Goal: Task Accomplishment & Management: Complete application form

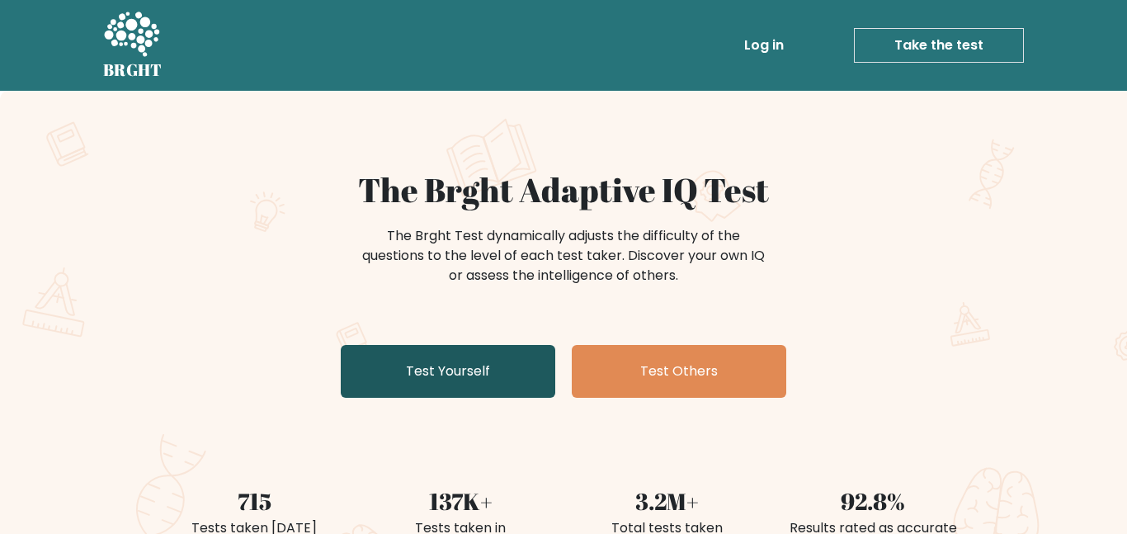
click at [425, 362] on link "Test Yourself" at bounding box center [448, 371] width 215 height 53
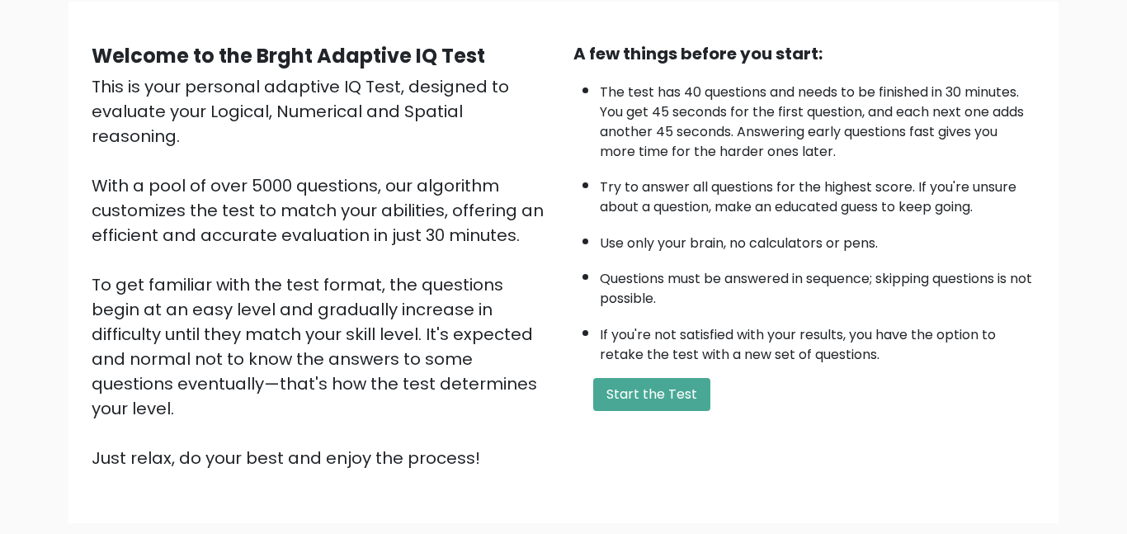
scroll to position [133, 0]
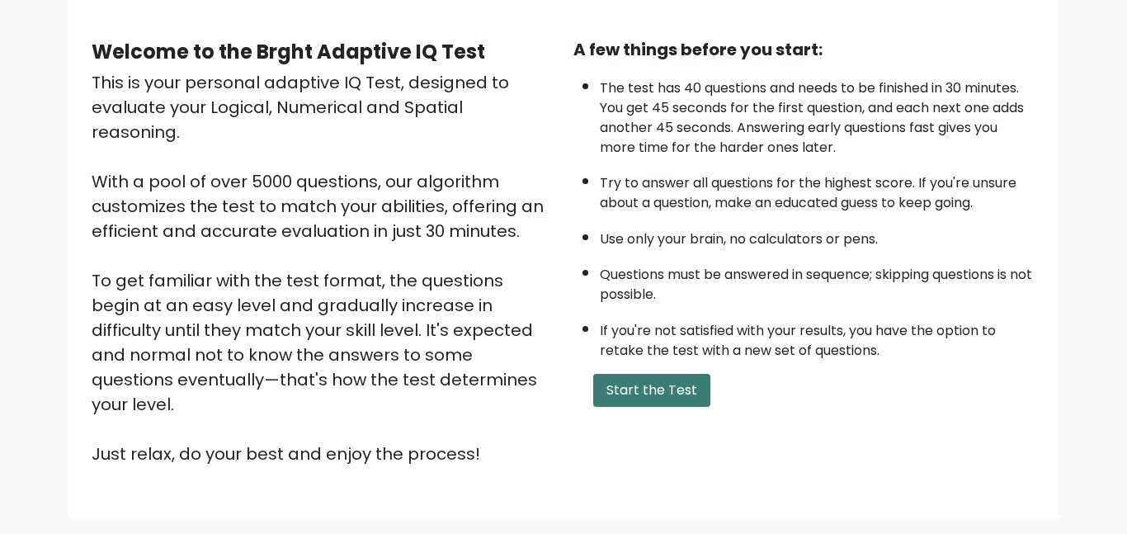
click at [626, 385] on button "Start the Test" at bounding box center [651, 390] width 117 height 33
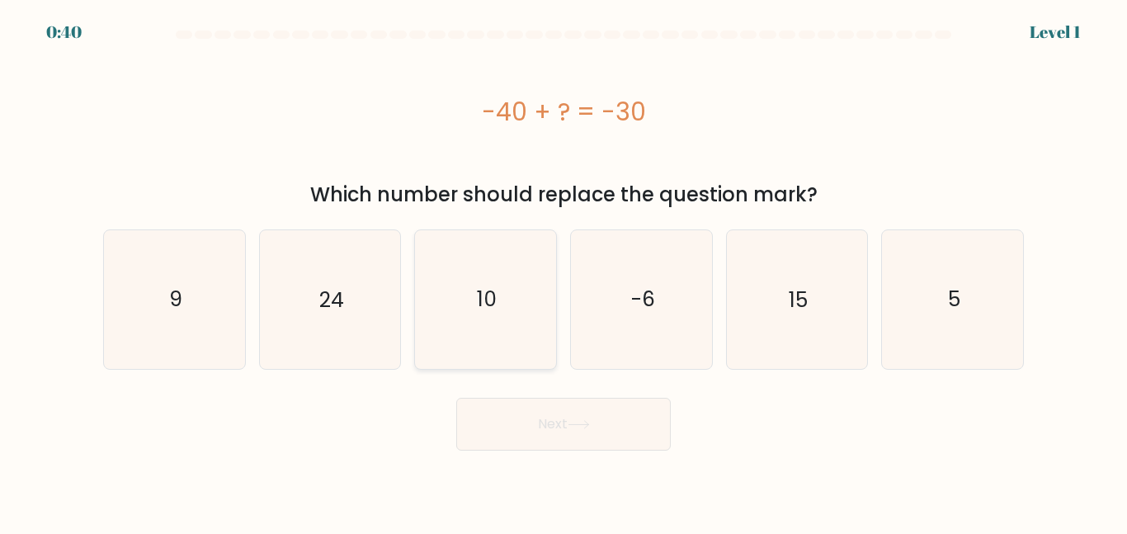
click at [479, 290] on text "10" at bounding box center [487, 299] width 20 height 29
click at [564, 271] on input "c. 10" at bounding box center [564, 269] width 1 height 4
radio input "true"
click at [507, 418] on button "Next" at bounding box center [563, 424] width 215 height 53
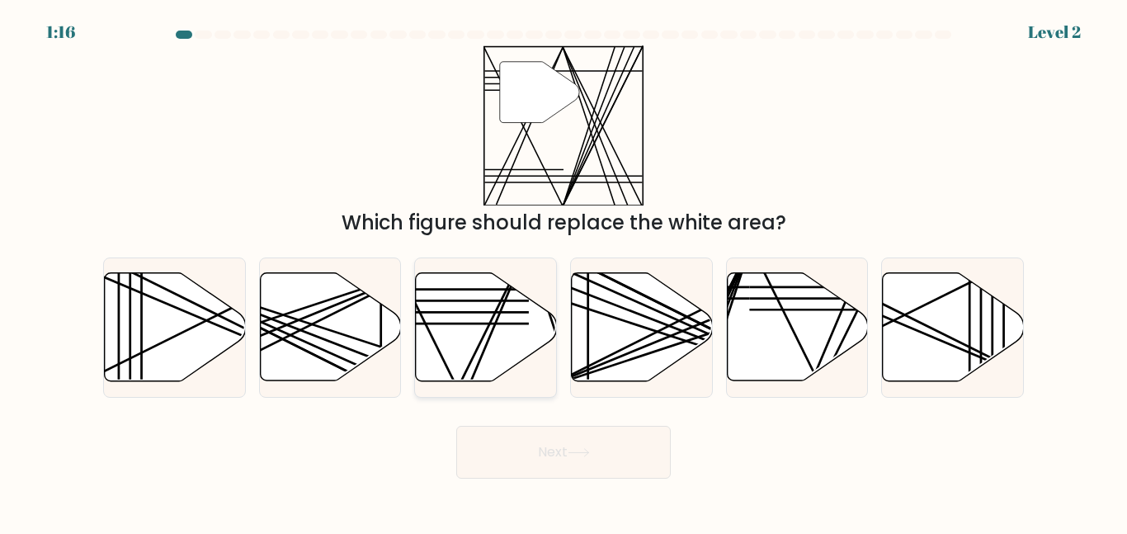
click at [487, 330] on line at bounding box center [458, 386] width 139 height 279
click at [564, 271] on input "c." at bounding box center [564, 269] width 1 height 4
radio input "true"
click at [487, 330] on line at bounding box center [458, 386] width 137 height 276
click at [564, 271] on input "c." at bounding box center [564, 269] width 1 height 4
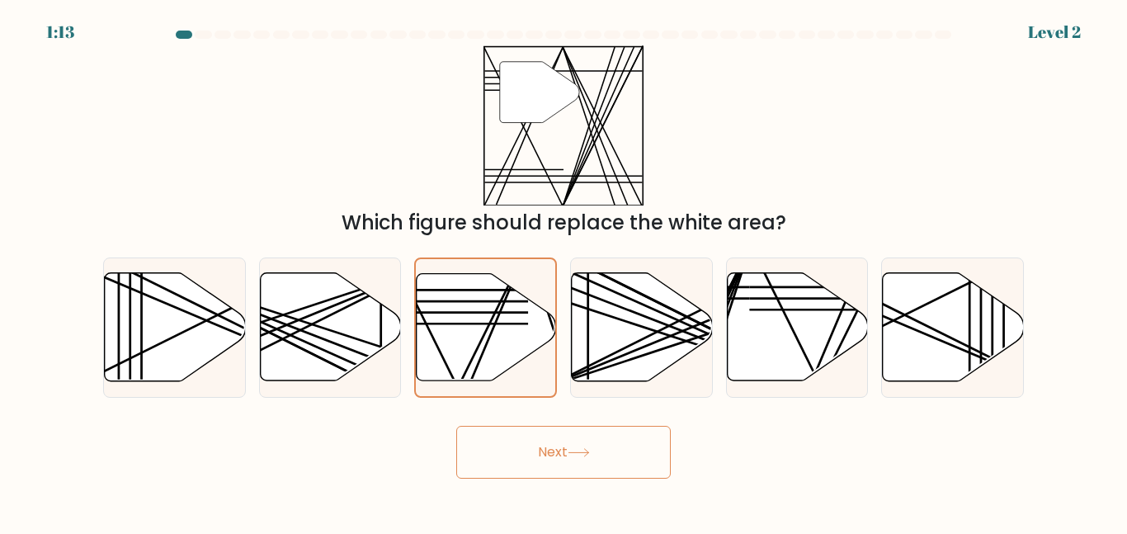
click at [526, 461] on button "Next" at bounding box center [563, 452] width 215 height 53
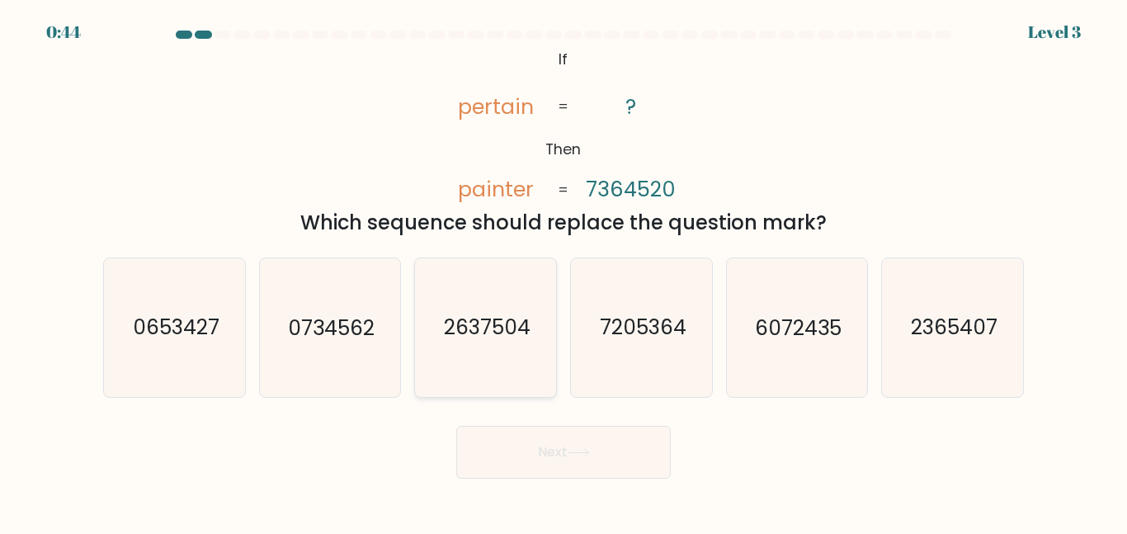
click at [474, 366] on icon "2637504" at bounding box center [486, 327] width 138 height 138
click at [564, 271] on input "c. 2637504" at bounding box center [564, 269] width 1 height 4
radio input "true"
click at [526, 438] on button "Next" at bounding box center [563, 452] width 215 height 53
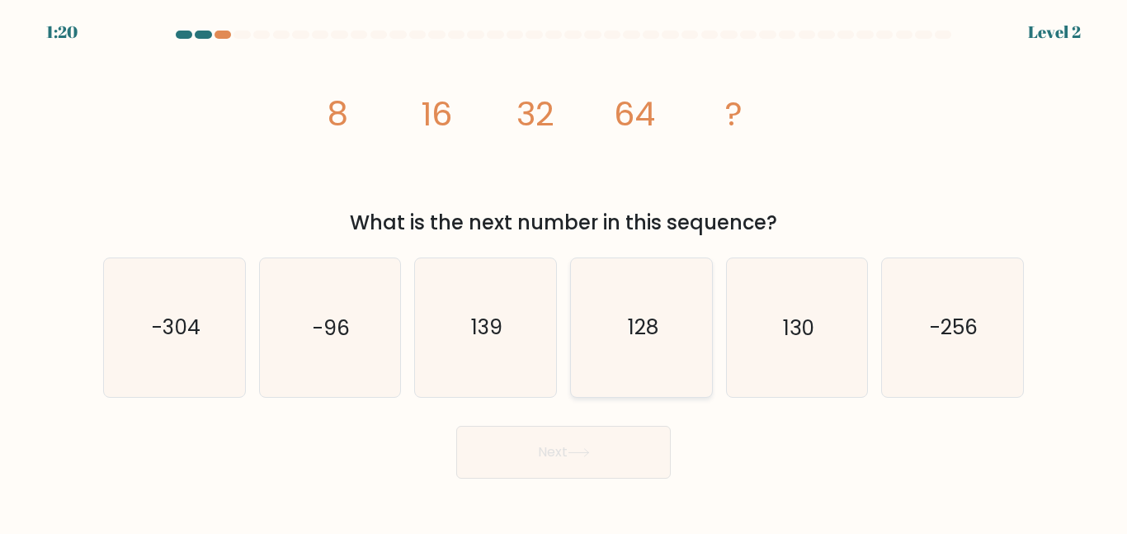
click at [665, 365] on icon "128" at bounding box center [642, 327] width 138 height 138
click at [564, 271] on input "d. 128" at bounding box center [564, 269] width 1 height 4
radio input "true"
click at [592, 464] on button "Next" at bounding box center [563, 452] width 215 height 53
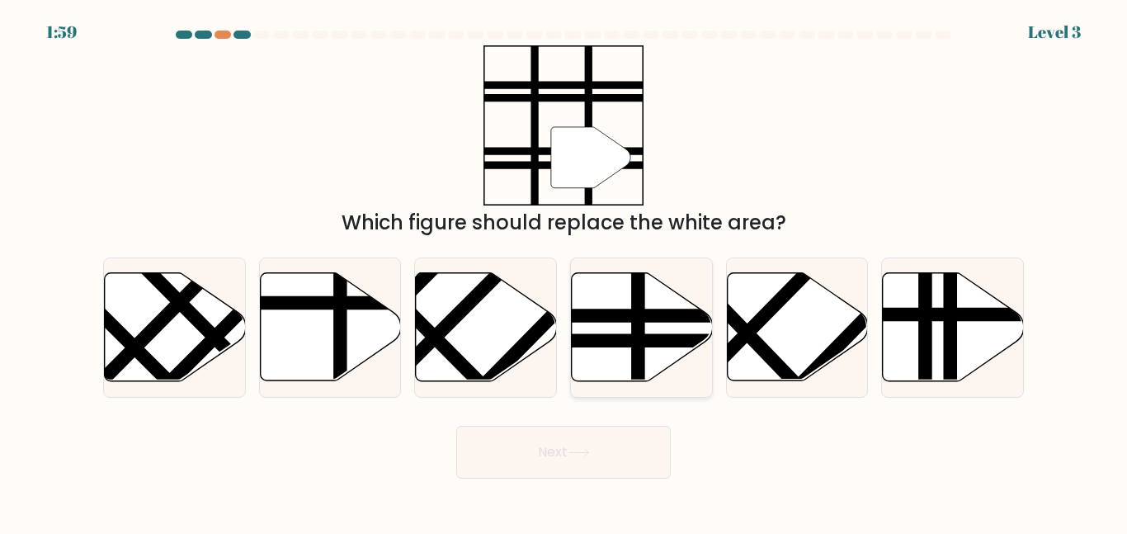
click at [638, 325] on line at bounding box center [638, 270] width 0 height 284
click at [564, 271] on input "d." at bounding box center [564, 269] width 1 height 4
radio input "true"
click at [578, 450] on icon at bounding box center [579, 452] width 22 height 9
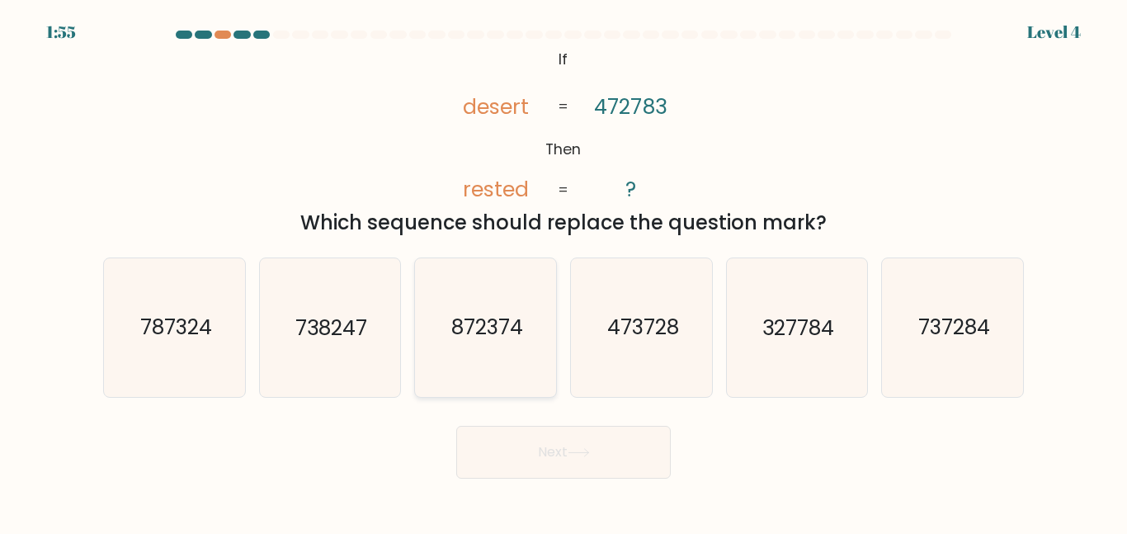
click at [493, 323] on text "872374" at bounding box center [487, 327] width 72 height 29
click at [564, 271] on input "c. 872374" at bounding box center [564, 269] width 1 height 4
radio input "true"
click at [547, 474] on button "Next" at bounding box center [563, 452] width 215 height 53
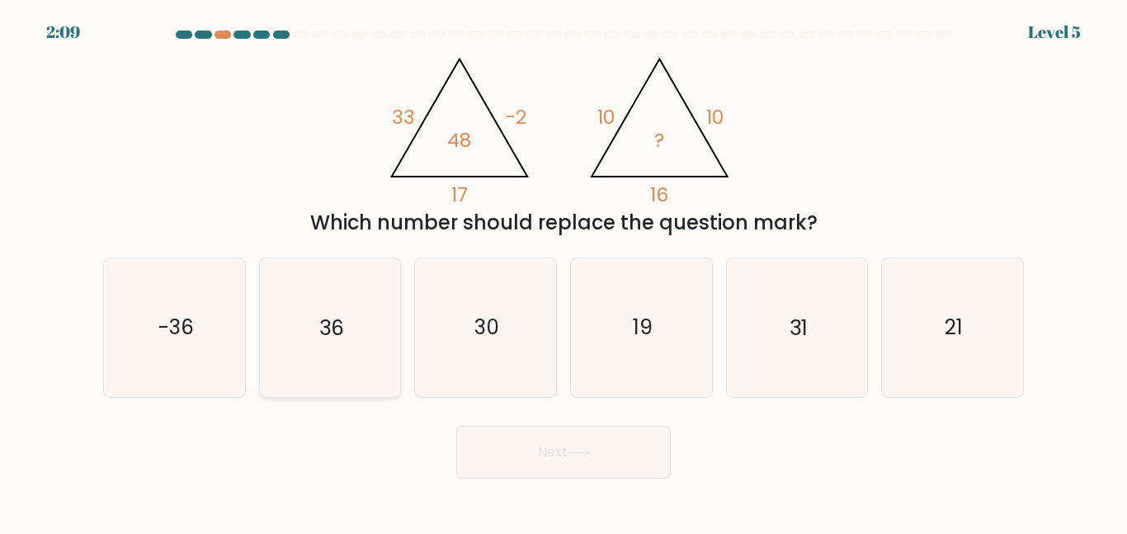
click at [354, 358] on icon "36" at bounding box center [330, 327] width 138 height 138
click at [564, 271] on input "b. 36" at bounding box center [564, 269] width 1 height 4
radio input "true"
click at [507, 456] on button "Next" at bounding box center [563, 452] width 215 height 53
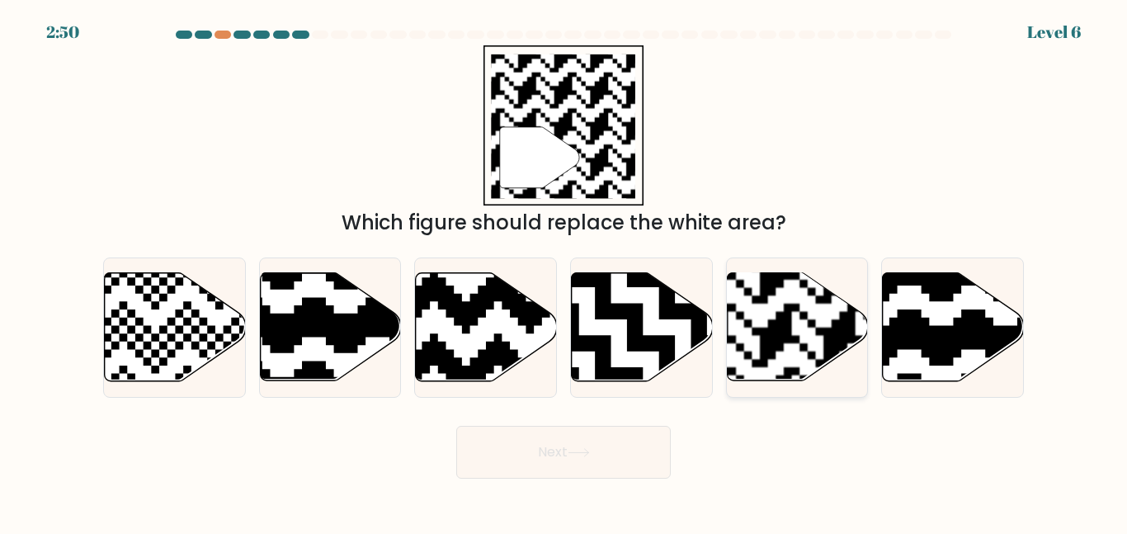
click at [800, 317] on rect at bounding box center [840, 272] width 256 height 256
click at [564, 271] on input "e." at bounding box center [564, 269] width 1 height 4
radio input "true"
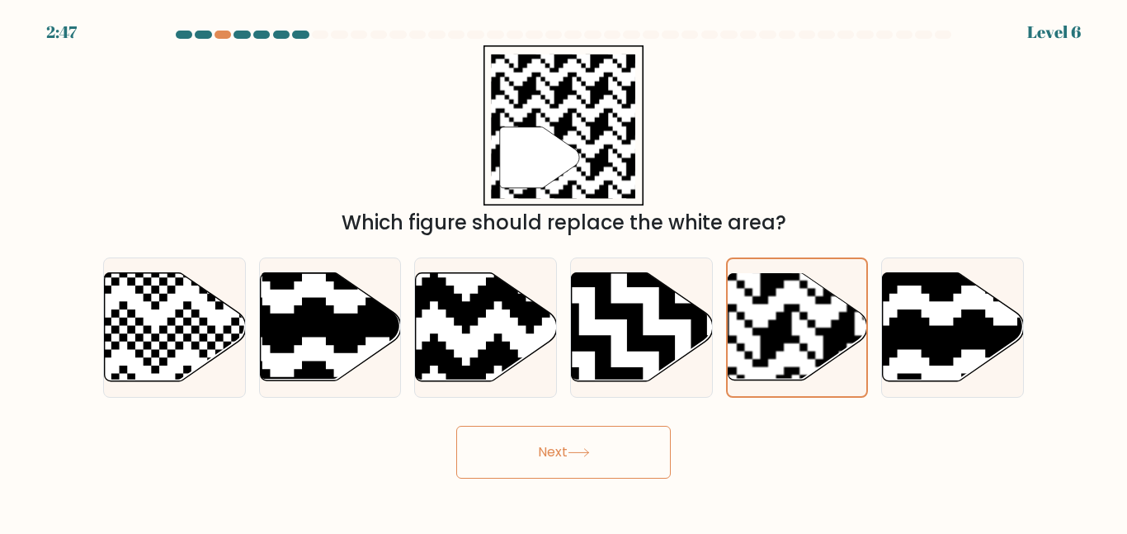
click at [626, 440] on button "Next" at bounding box center [563, 452] width 215 height 53
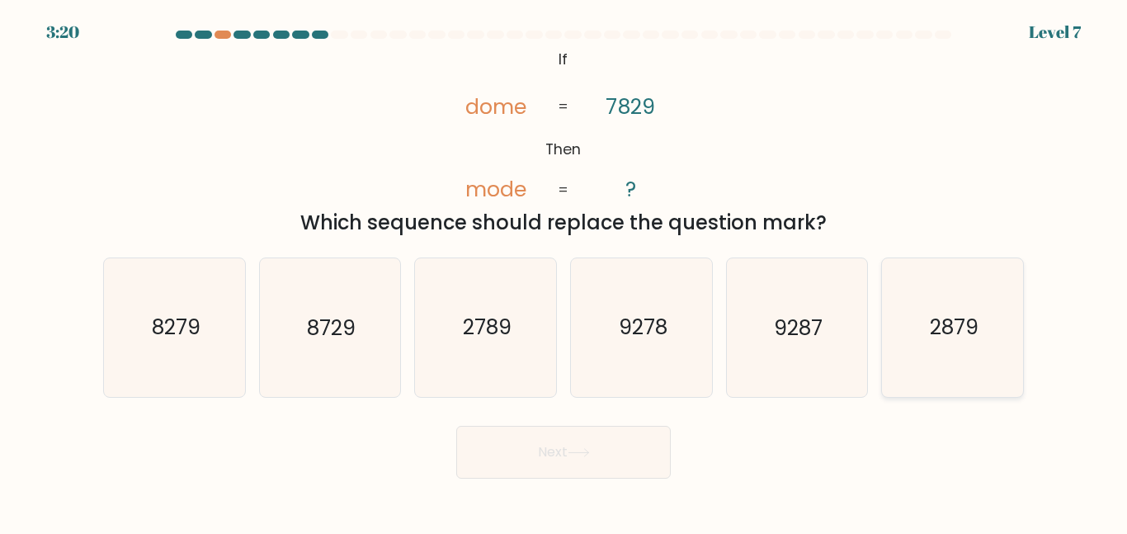
click at [943, 327] on text "2879" at bounding box center [954, 327] width 49 height 29
click at [564, 271] on input "f. 2879" at bounding box center [564, 269] width 1 height 4
radio input "true"
click at [632, 455] on button "Next" at bounding box center [563, 452] width 215 height 53
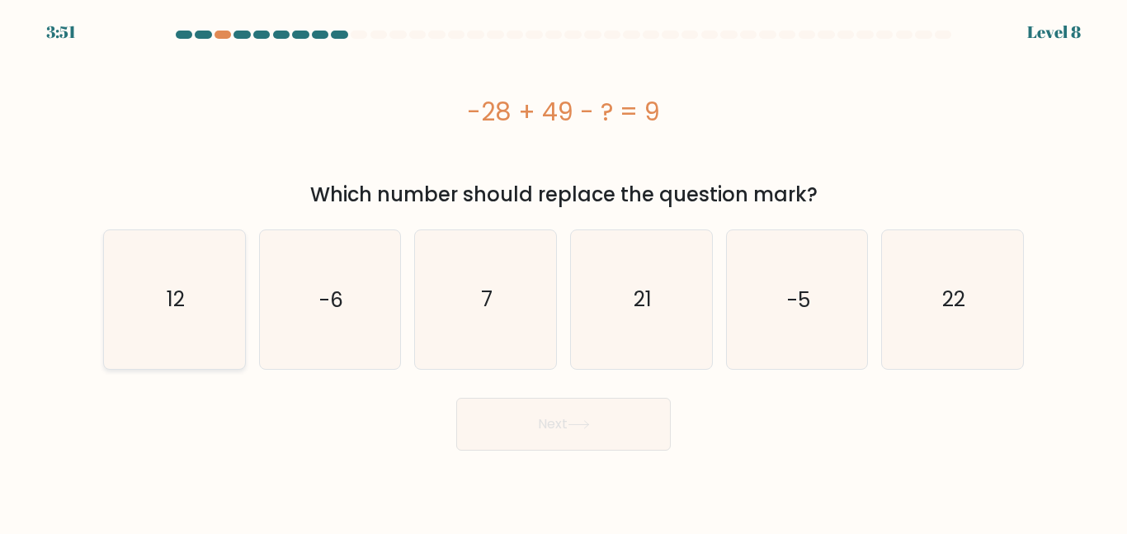
click at [177, 320] on icon "12" at bounding box center [175, 299] width 138 height 138
click at [564, 271] on input "a. 12" at bounding box center [564, 269] width 1 height 4
radio input "true"
click at [614, 423] on button "Next" at bounding box center [563, 424] width 215 height 53
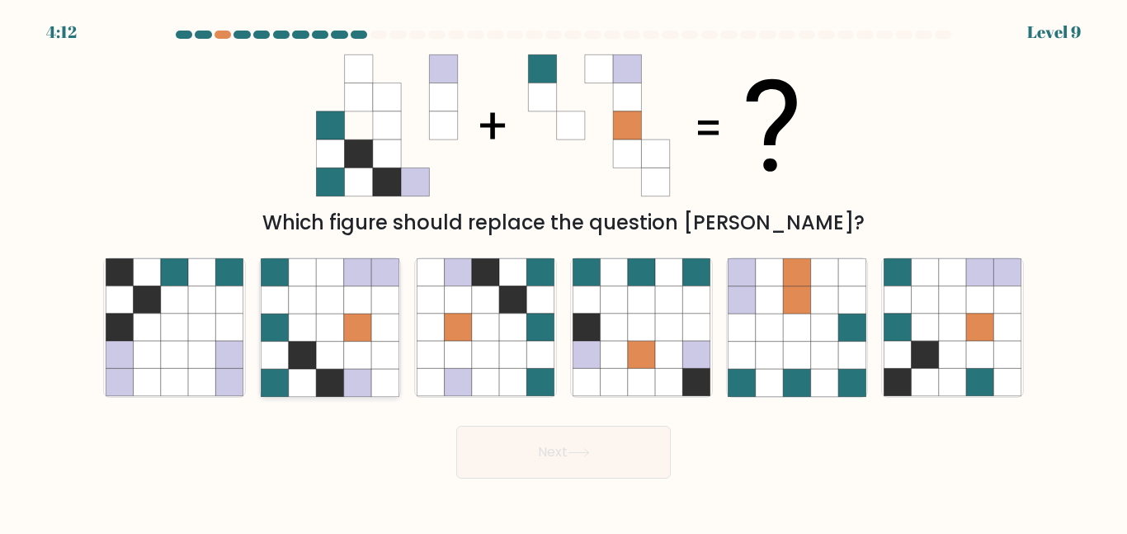
click at [339, 307] on icon at bounding box center [329, 299] width 27 height 27
click at [564, 271] on input "b." at bounding box center [564, 269] width 1 height 4
radio input "true"
click at [527, 458] on button "Next" at bounding box center [563, 452] width 215 height 53
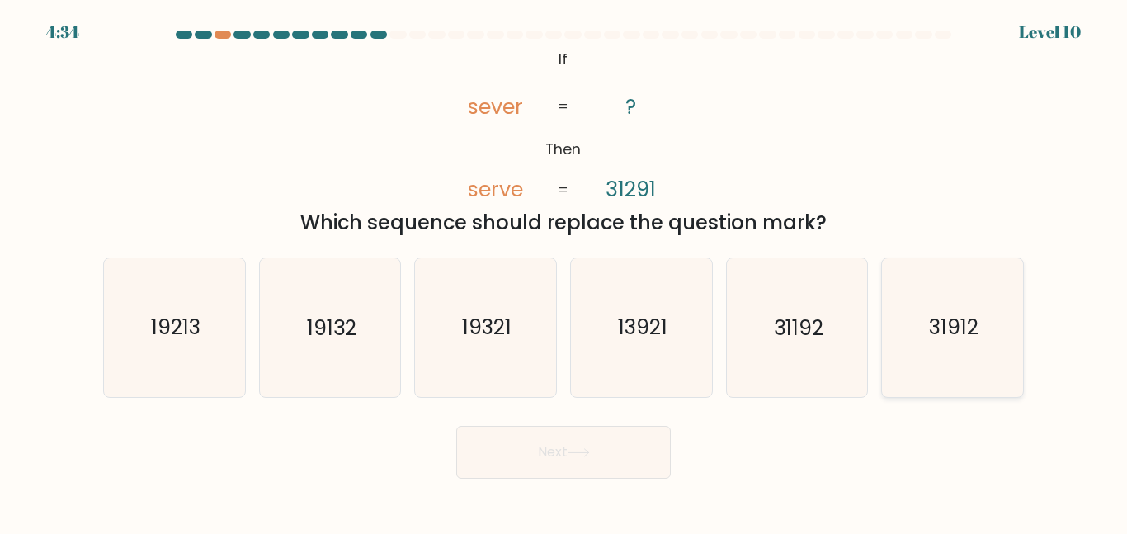
click at [967, 333] on text "31912" at bounding box center [954, 327] width 50 height 29
click at [564, 271] on input "f. 31912" at bounding box center [564, 269] width 1 height 4
radio input "true"
click at [584, 468] on button "Next" at bounding box center [563, 452] width 215 height 53
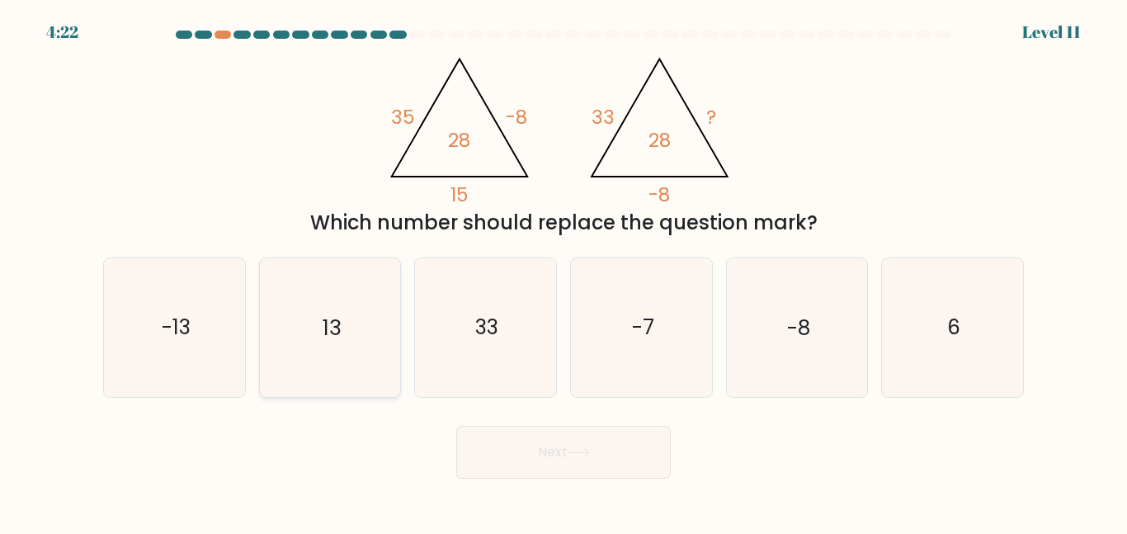
click at [356, 292] on icon "13" at bounding box center [330, 327] width 138 height 138
click at [564, 271] on input "b. 13" at bounding box center [564, 269] width 1 height 4
radio input "true"
click at [526, 464] on button "Next" at bounding box center [563, 452] width 215 height 53
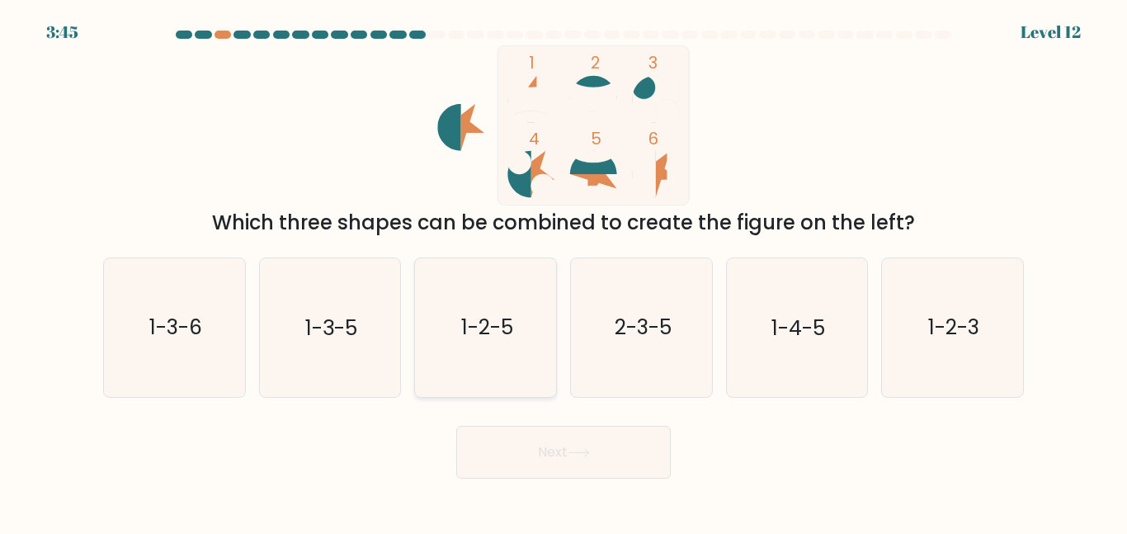
click at [477, 320] on text "1-2-5" at bounding box center [487, 327] width 52 height 29
click at [564, 271] on input "c. 1-2-5" at bounding box center [564, 269] width 1 height 4
radio input "true"
click at [507, 470] on button "Next" at bounding box center [563, 452] width 215 height 53
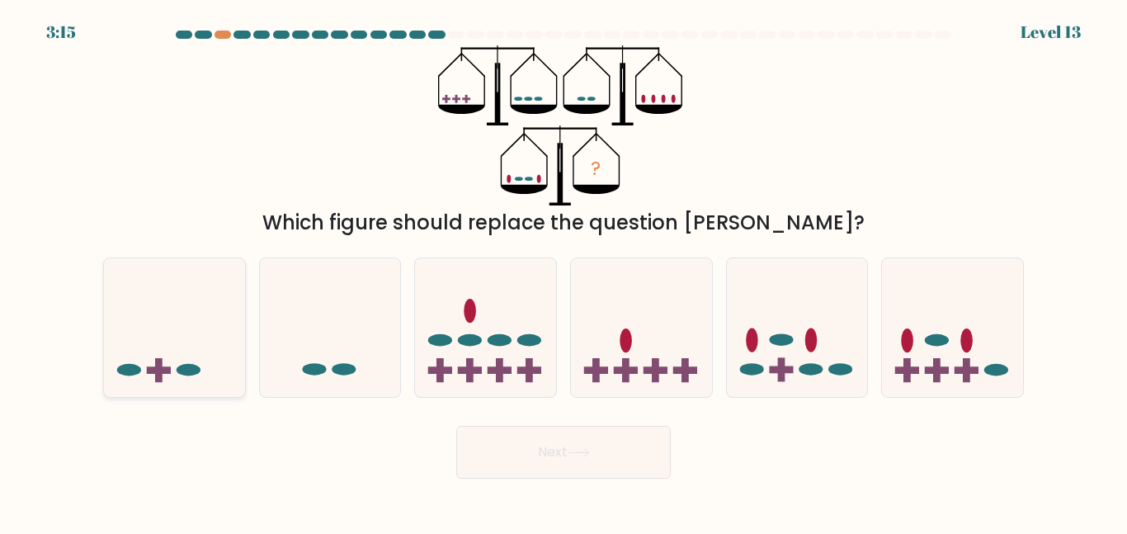
click at [177, 349] on icon at bounding box center [174, 327] width 141 height 116
click at [564, 271] on input "a." at bounding box center [564, 269] width 1 height 4
radio input "true"
click at [559, 453] on button "Next" at bounding box center [563, 452] width 215 height 53
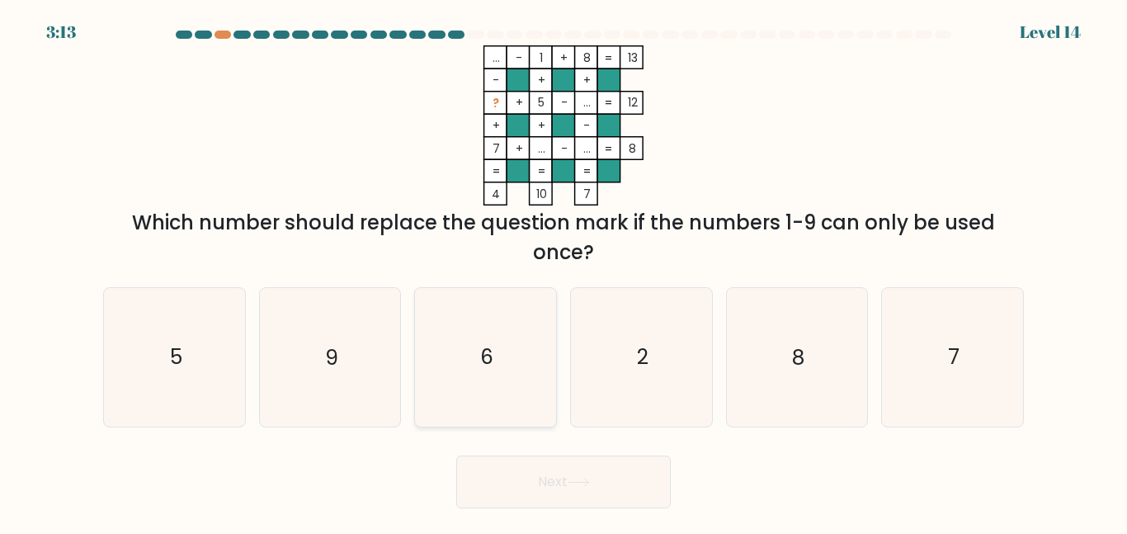
click at [503, 332] on icon "6" at bounding box center [486, 357] width 138 height 138
click at [564, 271] on input "c. 6" at bounding box center [564, 269] width 1 height 4
radio input "true"
click at [558, 478] on button "Next" at bounding box center [563, 482] width 215 height 53
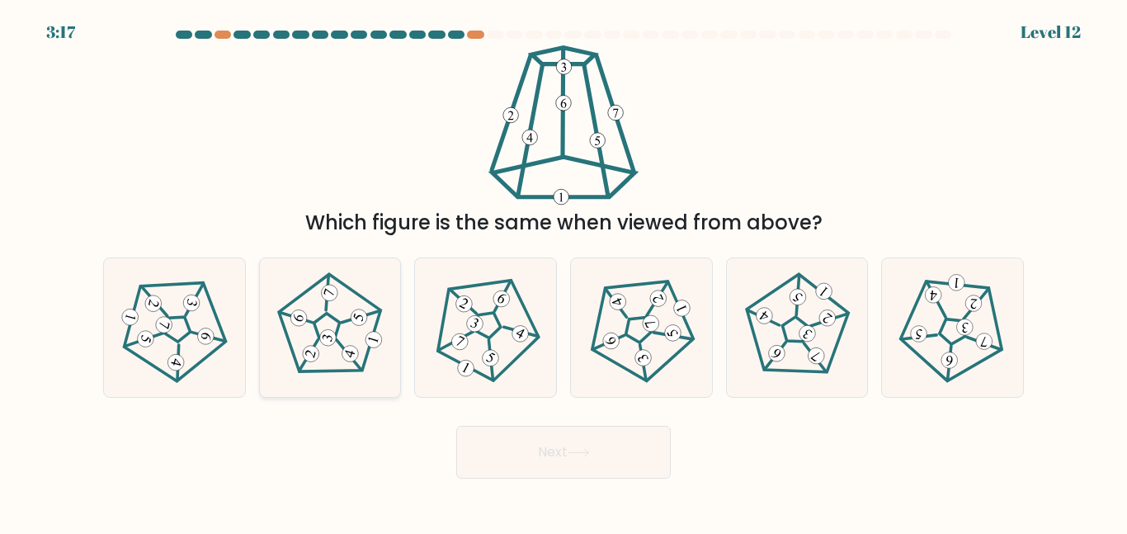
click at [322, 348] on icon at bounding box center [330, 327] width 111 height 111
click at [564, 271] on input "b." at bounding box center [564, 269] width 1 height 4
radio input "true"
click at [584, 465] on button "Next" at bounding box center [563, 452] width 215 height 53
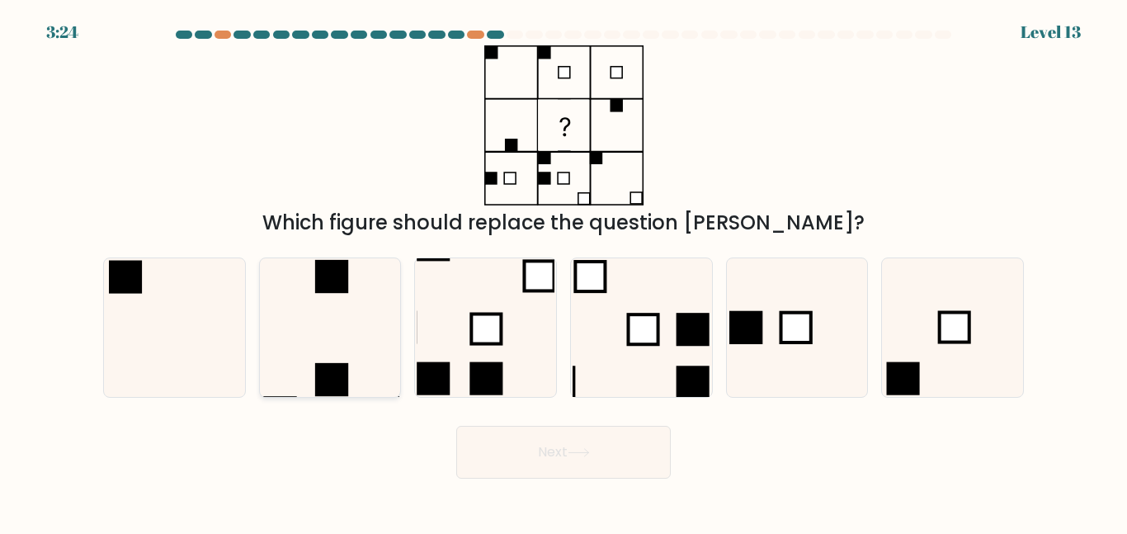
click at [338, 303] on icon at bounding box center [330, 327] width 138 height 138
click at [564, 271] on input "b." at bounding box center [564, 269] width 1 height 4
radio input "true"
click at [494, 451] on button "Next" at bounding box center [563, 452] width 215 height 53
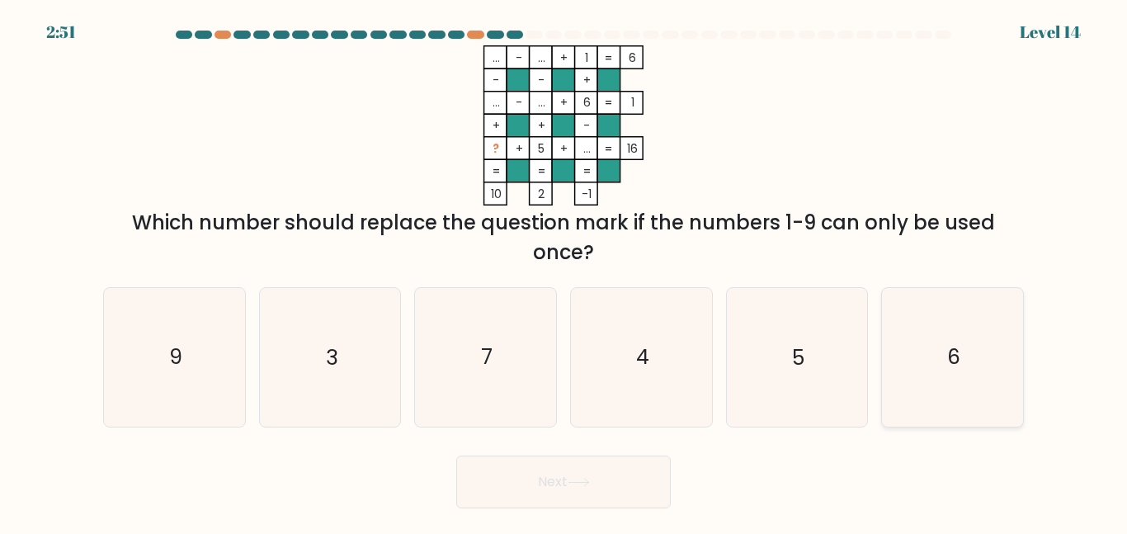
click at [918, 373] on icon "6" at bounding box center [953, 357] width 138 height 138
click at [564, 271] on input "f. 6" at bounding box center [564, 269] width 1 height 4
radio input "true"
click at [649, 467] on button "Next" at bounding box center [563, 482] width 215 height 53
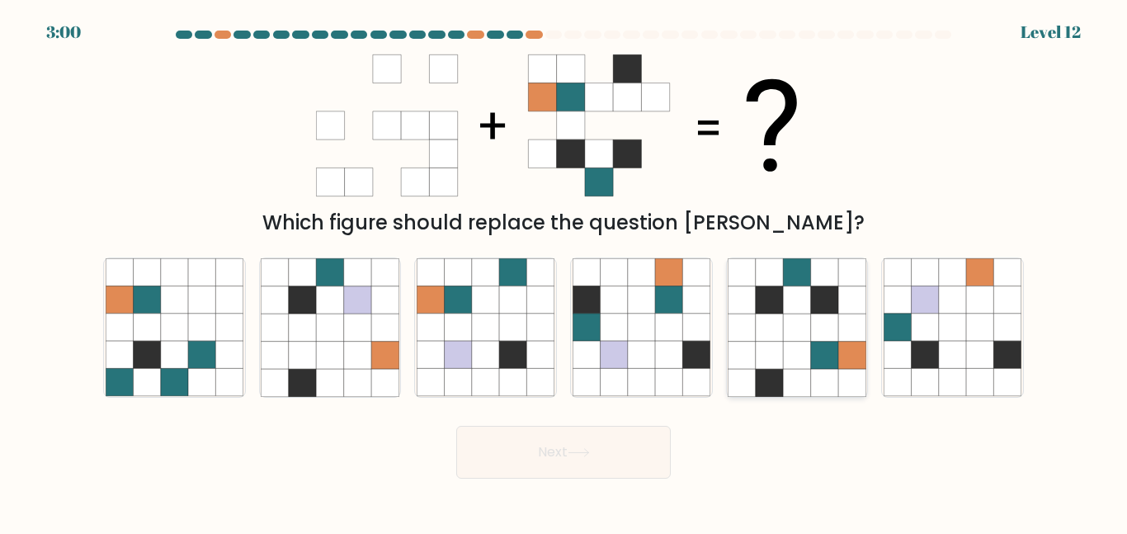
click at [779, 339] on icon at bounding box center [769, 327] width 27 height 27
click at [564, 271] on input "e." at bounding box center [564, 269] width 1 height 4
radio input "true"
click at [571, 452] on icon at bounding box center [579, 452] width 22 height 9
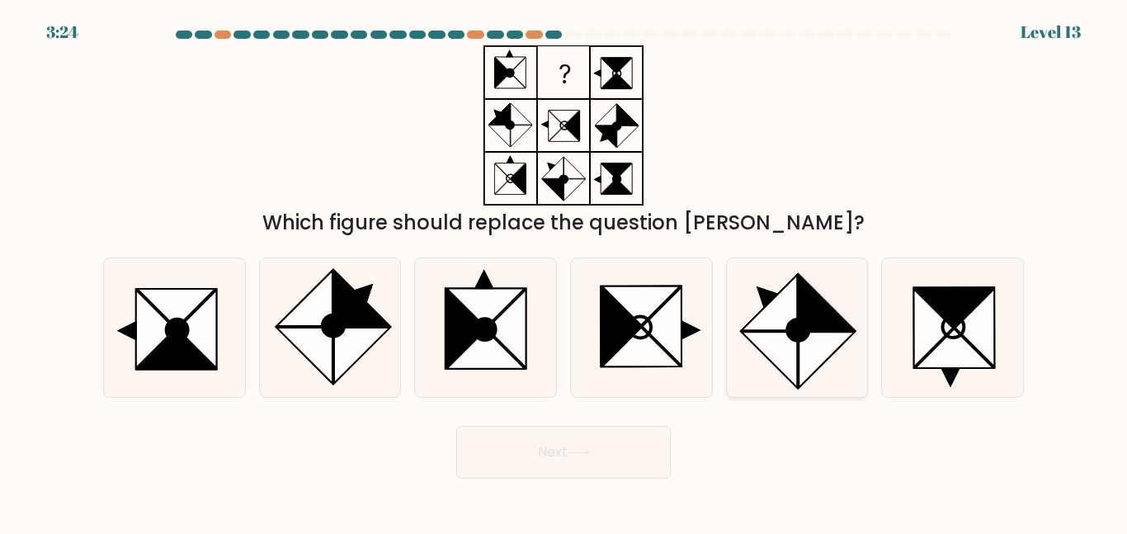
click at [800, 319] on icon at bounding box center [797, 329] width 21 height 21
click at [564, 271] on input "e." at bounding box center [564, 269] width 1 height 4
radio input "true"
click at [538, 448] on button "Next" at bounding box center [563, 452] width 215 height 53
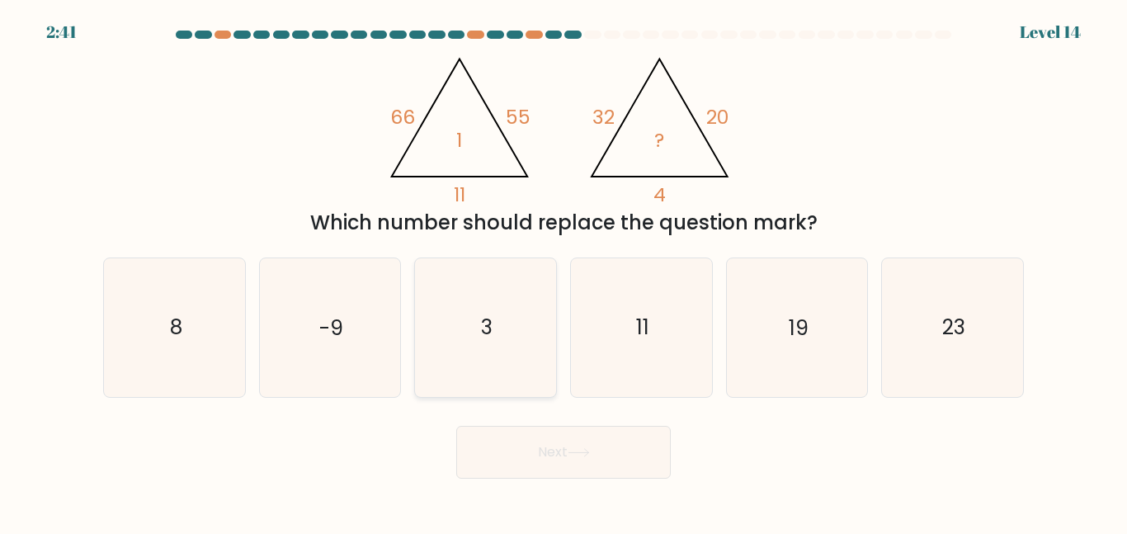
click at [460, 327] on icon "3" at bounding box center [486, 327] width 138 height 138
click at [564, 271] on input "c. 3" at bounding box center [564, 269] width 1 height 4
radio input "true"
click at [545, 448] on button "Next" at bounding box center [563, 452] width 215 height 53
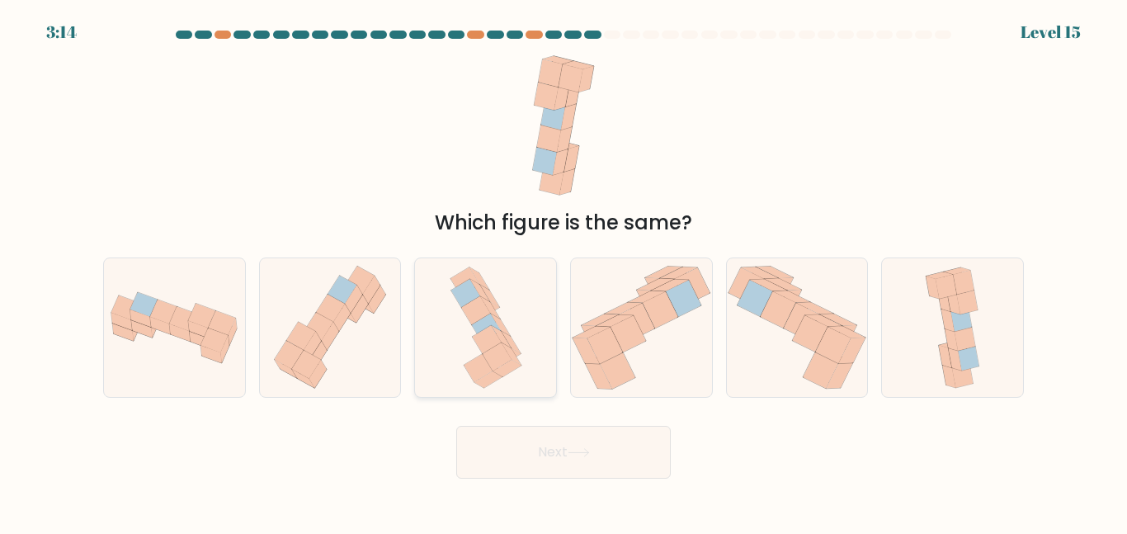
click at [495, 357] on icon at bounding box center [497, 356] width 29 height 28
click at [564, 271] on input "c." at bounding box center [564, 269] width 1 height 4
radio input "true"
click at [949, 331] on icon at bounding box center [951, 339] width 13 height 22
click at [564, 271] on input "f." at bounding box center [564, 269] width 1 height 4
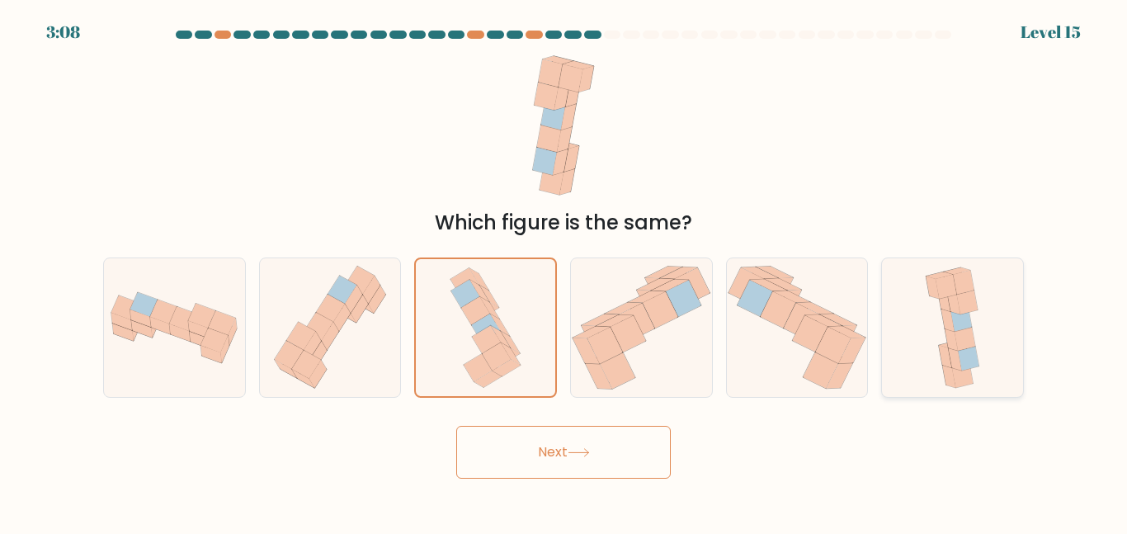
radio input "true"
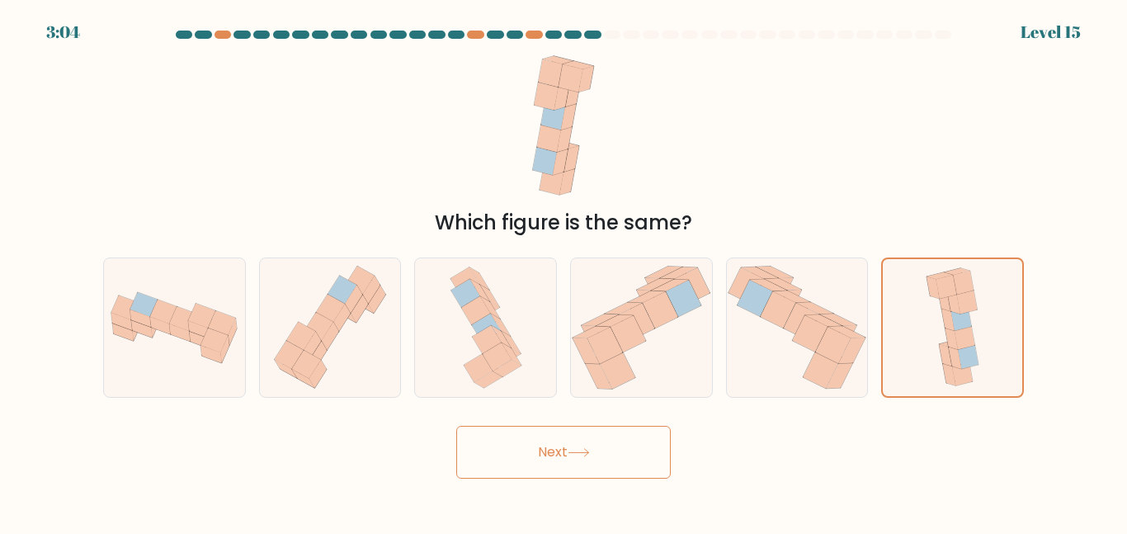
click at [603, 460] on button "Next" at bounding box center [563, 452] width 215 height 53
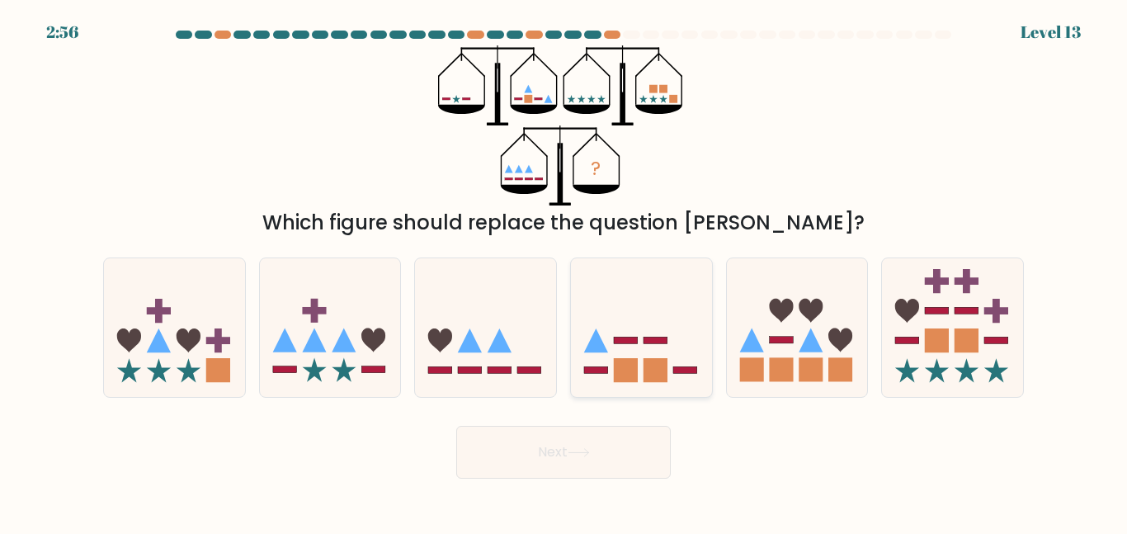
click at [644, 325] on icon at bounding box center [641, 327] width 141 height 116
click at [564, 271] on input "d." at bounding box center [564, 269] width 1 height 4
radio input "true"
click at [556, 454] on button "Next" at bounding box center [563, 452] width 215 height 53
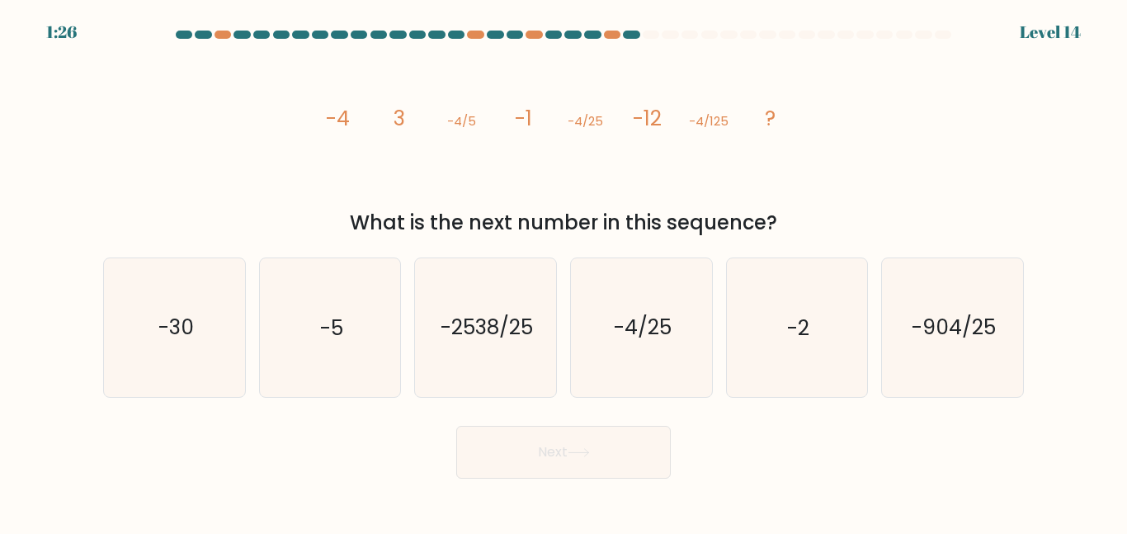
click at [461, 116] on tspan "-4/5" at bounding box center [461, 120] width 29 height 17
click at [647, 63] on icon "image/svg+xml -4 3 -4/5 -1 -4/25 -12 -4/125 ?" at bounding box center [563, 125] width 495 height 160
drag, startPoint x: 514, startPoint y: 118, endPoint x: 541, endPoint y: 117, distance: 26.4
click at [541, 117] on icon "image/svg+xml -4 3 -4/5 -1 -4/25 -12 -4/125 ?" at bounding box center [563, 125] width 495 height 160
click at [536, 158] on icon "image/svg+xml -4 3 -4/5 -1 -4/25 -12 -4/125 ?" at bounding box center [563, 125] width 495 height 160
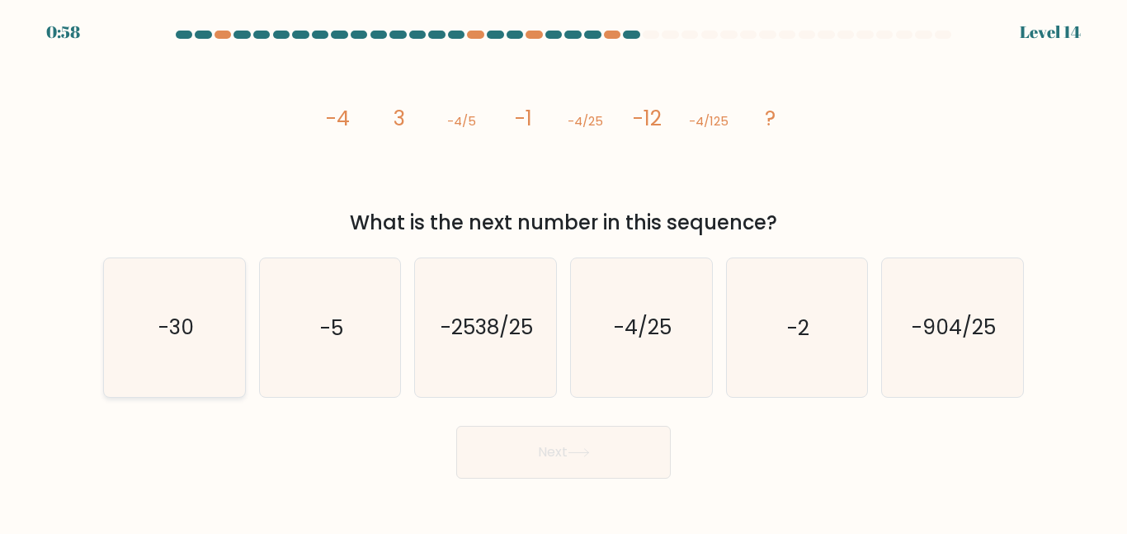
click at [153, 326] on icon "-30" at bounding box center [175, 327] width 138 height 138
click at [564, 271] on input "a. -30" at bounding box center [564, 269] width 1 height 4
radio input "true"
click at [550, 452] on button "Next" at bounding box center [563, 452] width 215 height 53
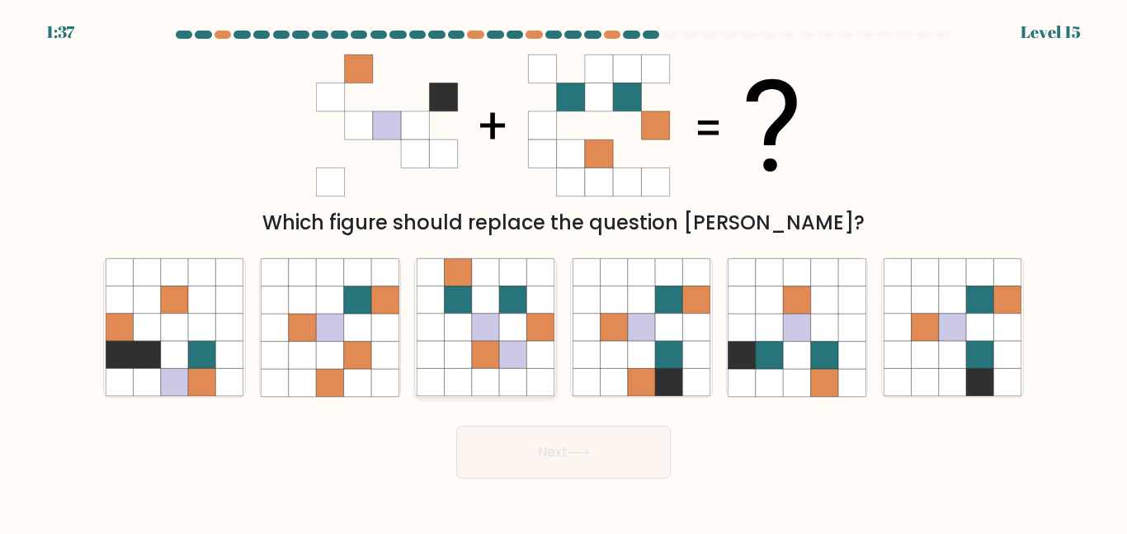
click at [507, 309] on icon at bounding box center [512, 299] width 27 height 27
click at [564, 271] on input "c." at bounding box center [564, 269] width 1 height 4
radio input "true"
click at [659, 328] on icon at bounding box center [668, 327] width 27 height 27
click at [564, 271] on input "d." at bounding box center [564, 269] width 1 height 4
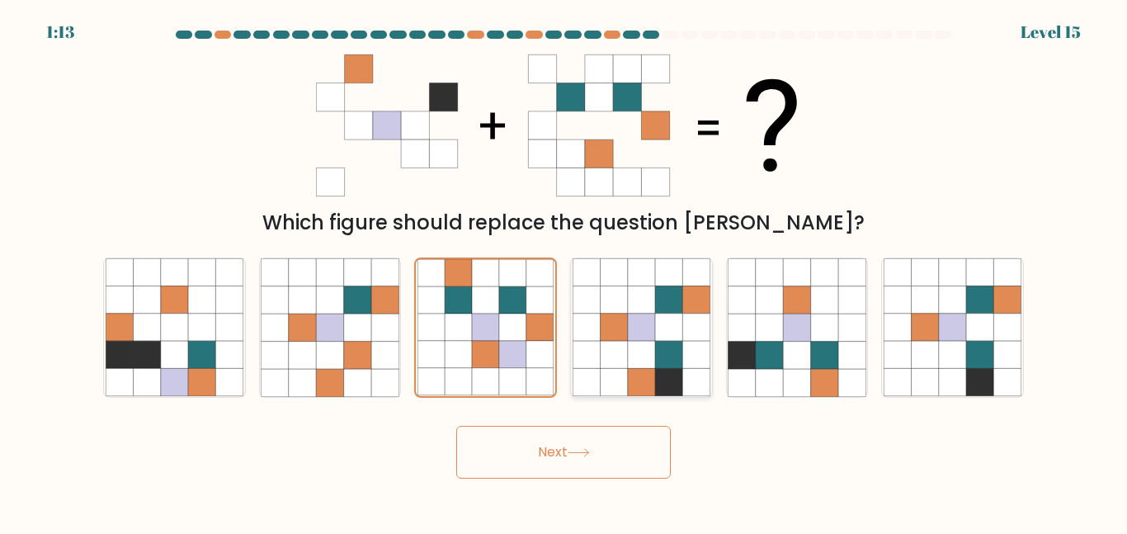
radio input "true"
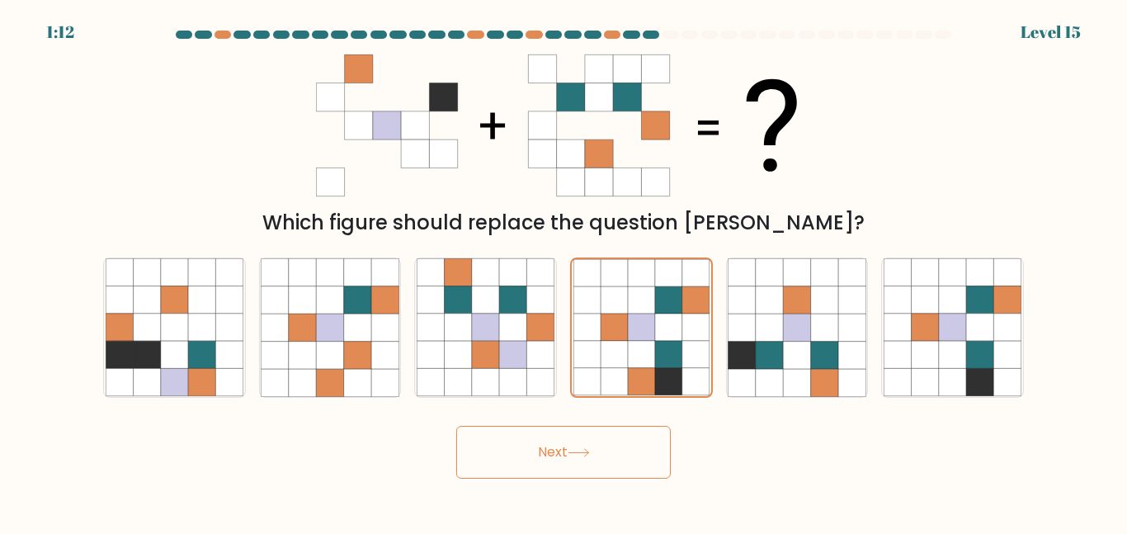
click at [602, 441] on button "Next" at bounding box center [563, 452] width 215 height 53
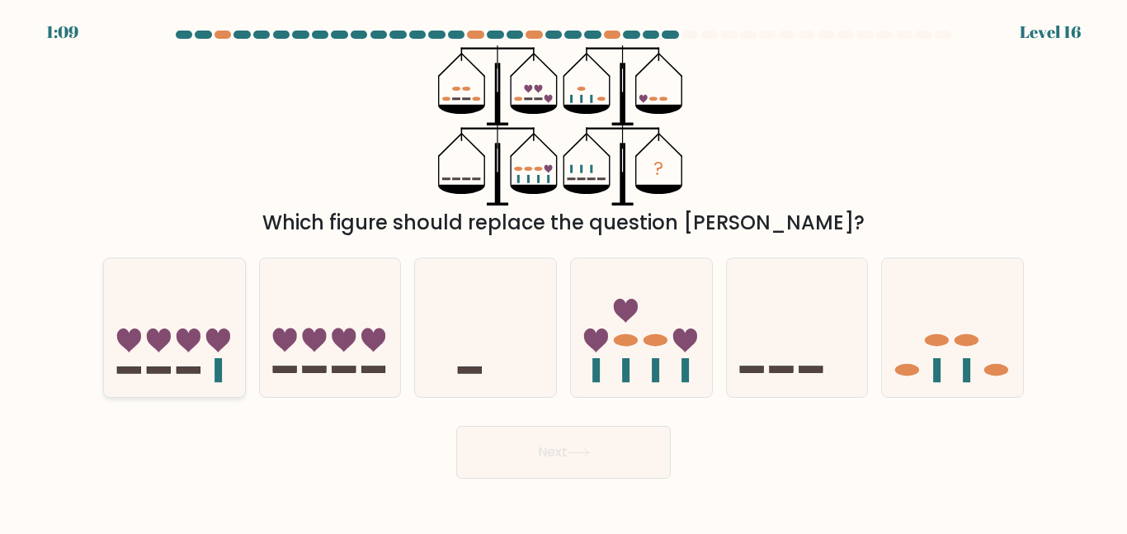
click at [224, 365] on icon at bounding box center [174, 327] width 141 height 116
click at [564, 271] on input "a." at bounding box center [564, 269] width 1 height 4
radio input "true"
click at [498, 432] on button "Next" at bounding box center [563, 452] width 215 height 53
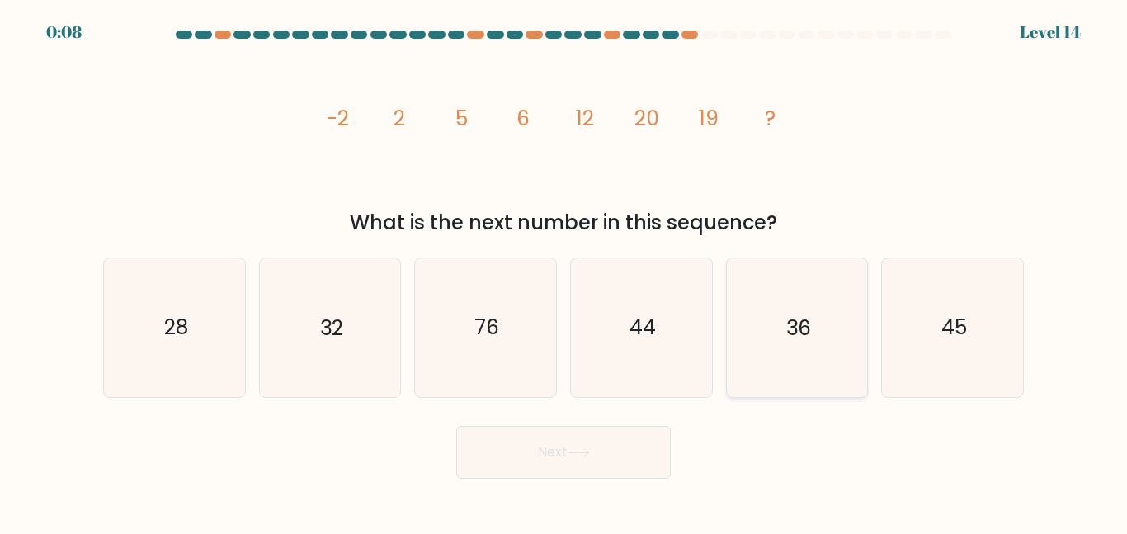
click at [826, 347] on icon "36" at bounding box center [797, 327] width 138 height 138
click at [564, 271] on input "e. 36" at bounding box center [564, 269] width 1 height 4
radio input "true"
click at [575, 459] on button "Next" at bounding box center [563, 452] width 215 height 53
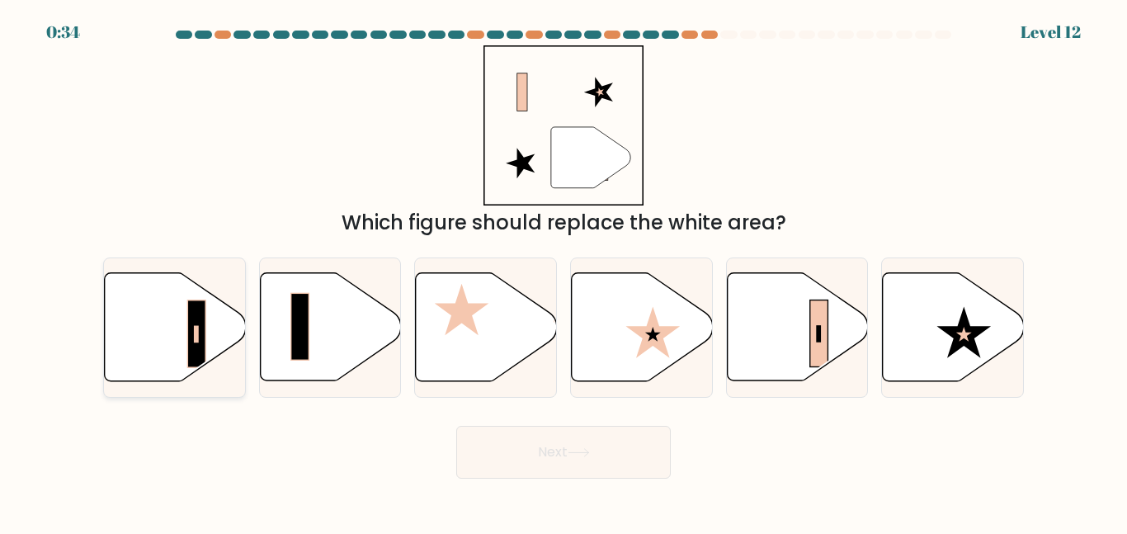
click at [173, 353] on icon at bounding box center [175, 327] width 141 height 108
click at [564, 271] on input "a." at bounding box center [564, 269] width 1 height 4
radio input "true"
click at [500, 444] on button "Next" at bounding box center [563, 452] width 215 height 53
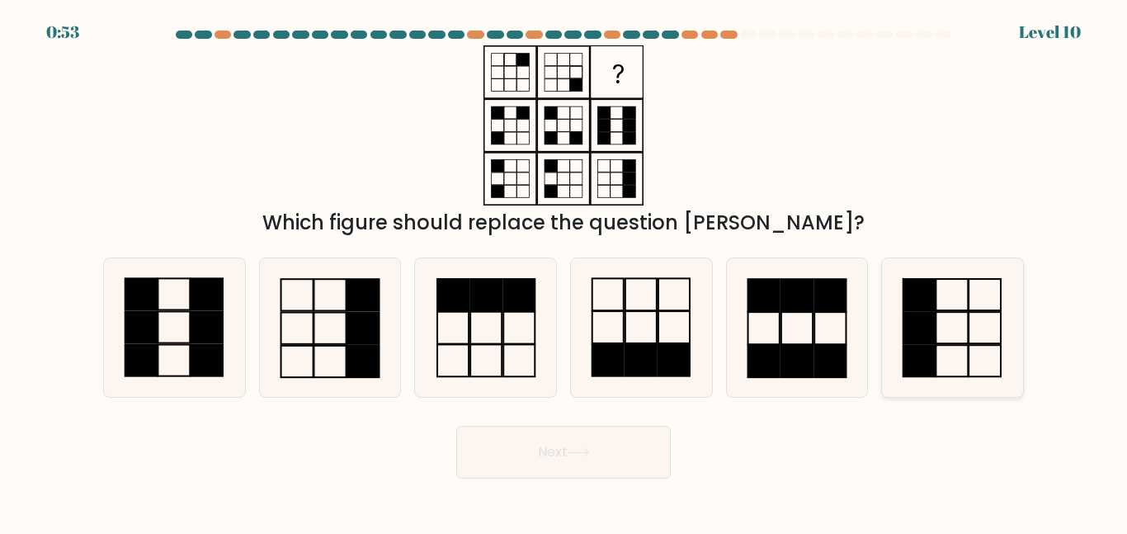
click at [942, 334] on icon at bounding box center [953, 327] width 138 height 138
click at [564, 271] on input "f." at bounding box center [564, 269] width 1 height 4
radio input "true"
click at [643, 431] on button "Next" at bounding box center [563, 452] width 215 height 53
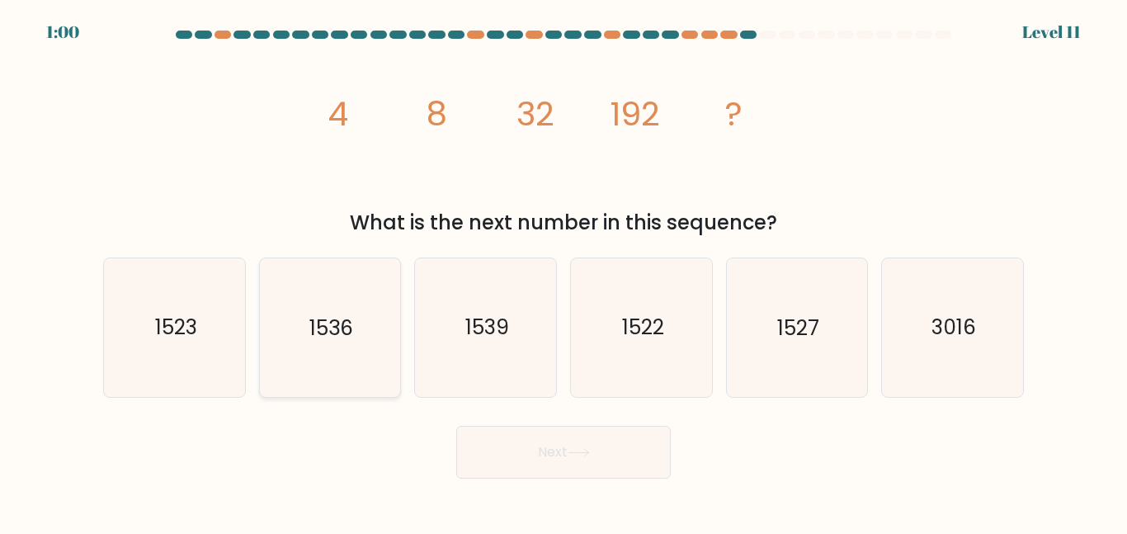
click at [322, 319] on text "1536" at bounding box center [331, 327] width 44 height 29
click at [564, 271] on input "b. 1536" at bounding box center [564, 269] width 1 height 4
radio input "true"
click at [506, 441] on button "Next" at bounding box center [563, 452] width 215 height 53
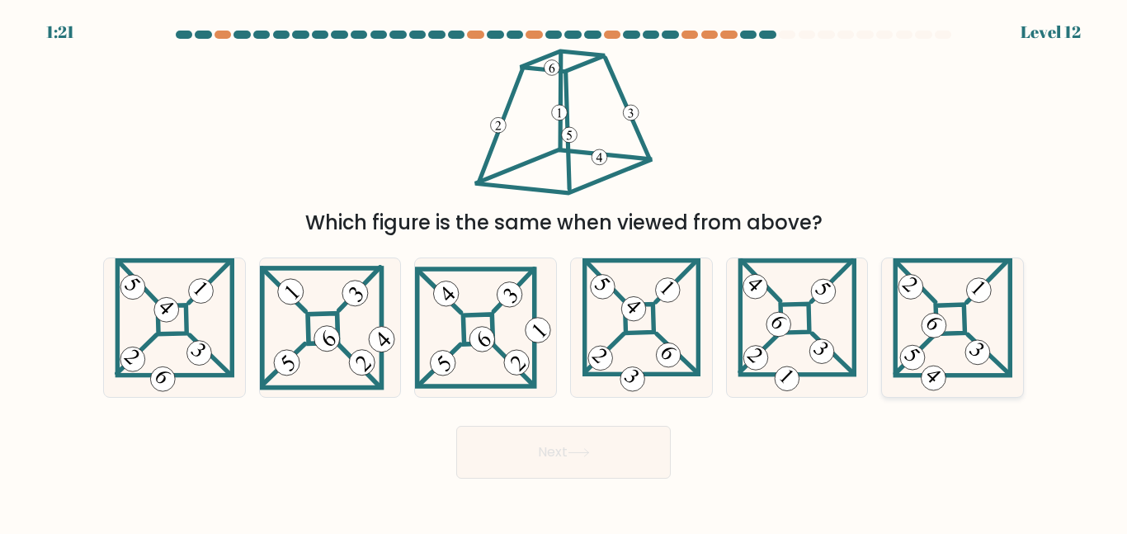
click at [940, 323] on 865 at bounding box center [934, 326] width 35 height 35
click at [564, 271] on input "f." at bounding box center [564, 269] width 1 height 4
radio input "true"
click at [635, 453] on button "Next" at bounding box center [563, 452] width 215 height 53
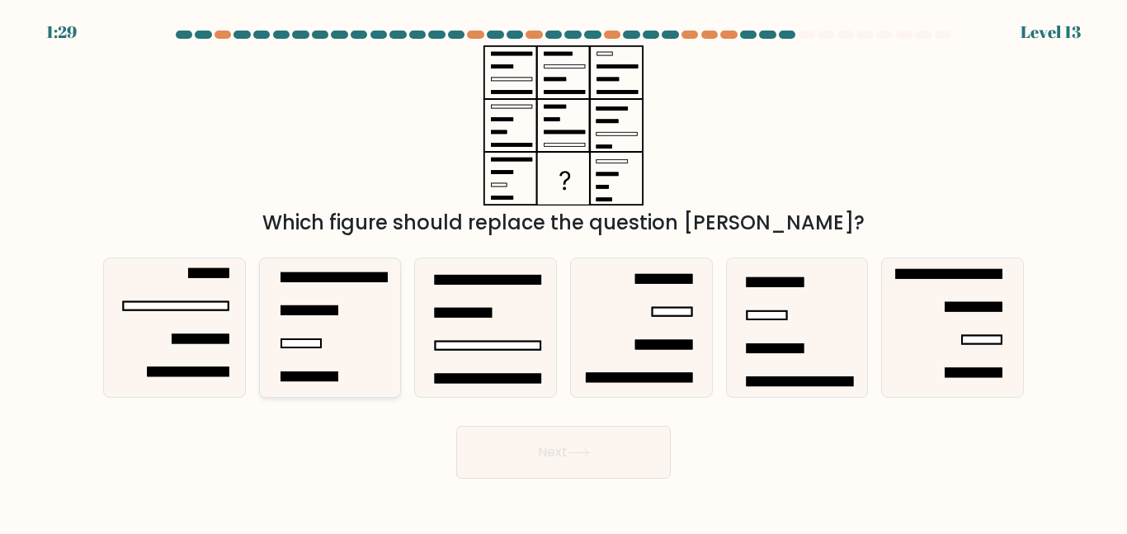
click at [332, 298] on icon at bounding box center [330, 327] width 138 height 138
click at [564, 271] on input "b." at bounding box center [564, 269] width 1 height 4
radio input "true"
click at [494, 465] on button "Next" at bounding box center [563, 452] width 215 height 53
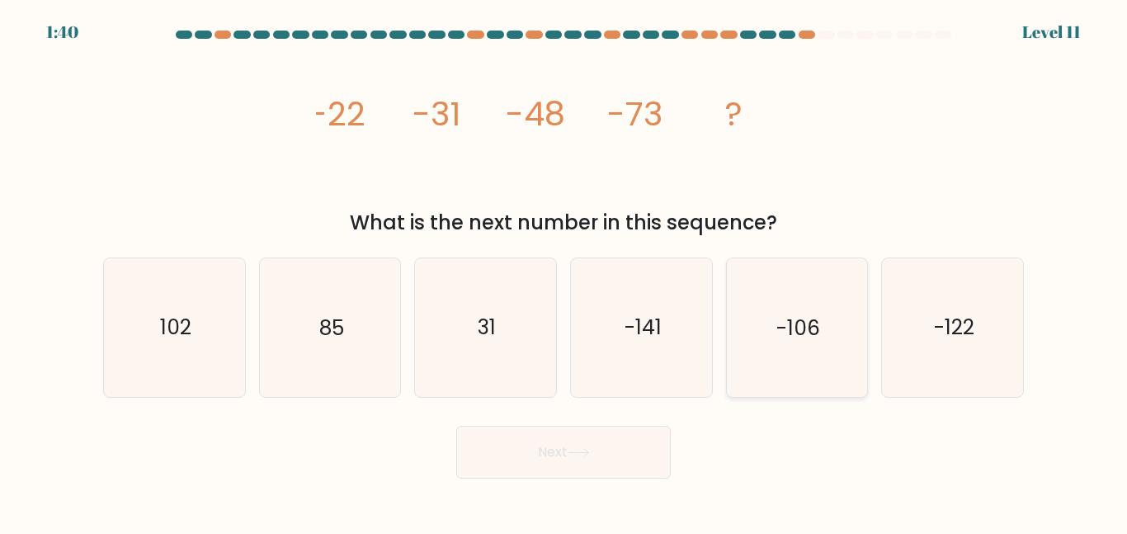
click at [800, 343] on icon "-106" at bounding box center [797, 327] width 138 height 138
click at [564, 271] on input "e. -106" at bounding box center [564, 269] width 1 height 4
radio input "true"
click at [572, 462] on button "Next" at bounding box center [563, 452] width 215 height 53
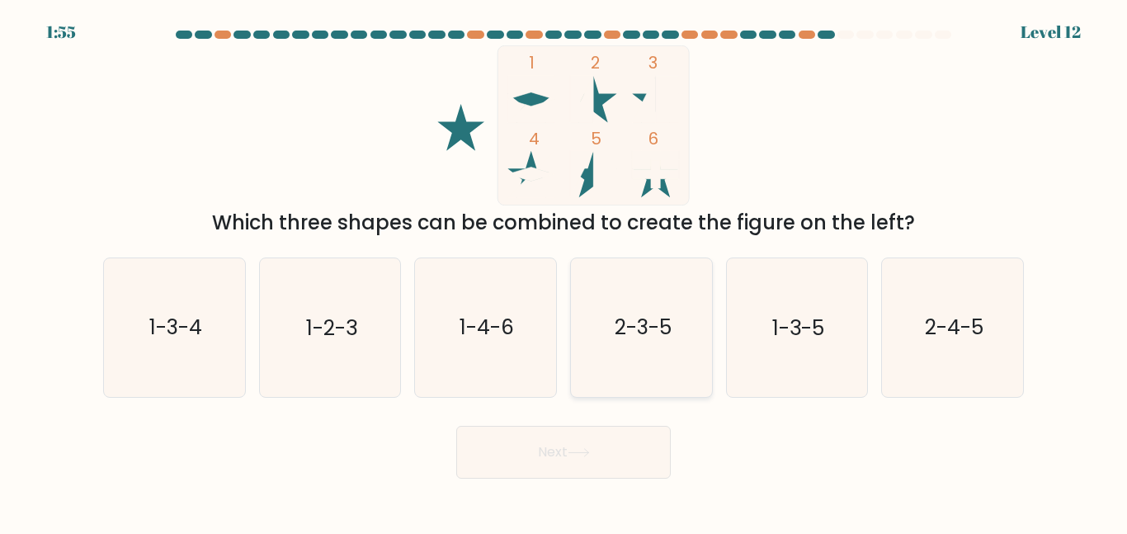
click at [663, 352] on icon "2-3-5" at bounding box center [642, 327] width 138 height 138
click at [564, 271] on input "d. 2-3-5" at bounding box center [564, 269] width 1 height 4
radio input "true"
click at [580, 457] on button "Next" at bounding box center [563, 452] width 215 height 53
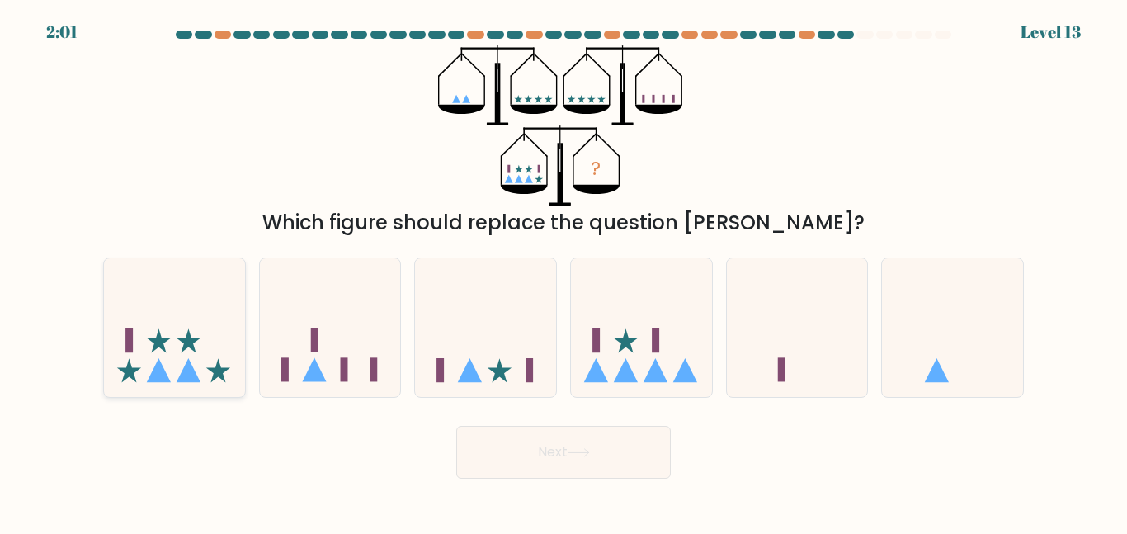
click at [135, 373] on icon at bounding box center [174, 327] width 141 height 116
click at [564, 271] on input "a." at bounding box center [564, 269] width 1 height 4
radio input "true"
click at [314, 371] on icon at bounding box center [314, 370] width 24 height 24
click at [564, 271] on input "b." at bounding box center [564, 269] width 1 height 4
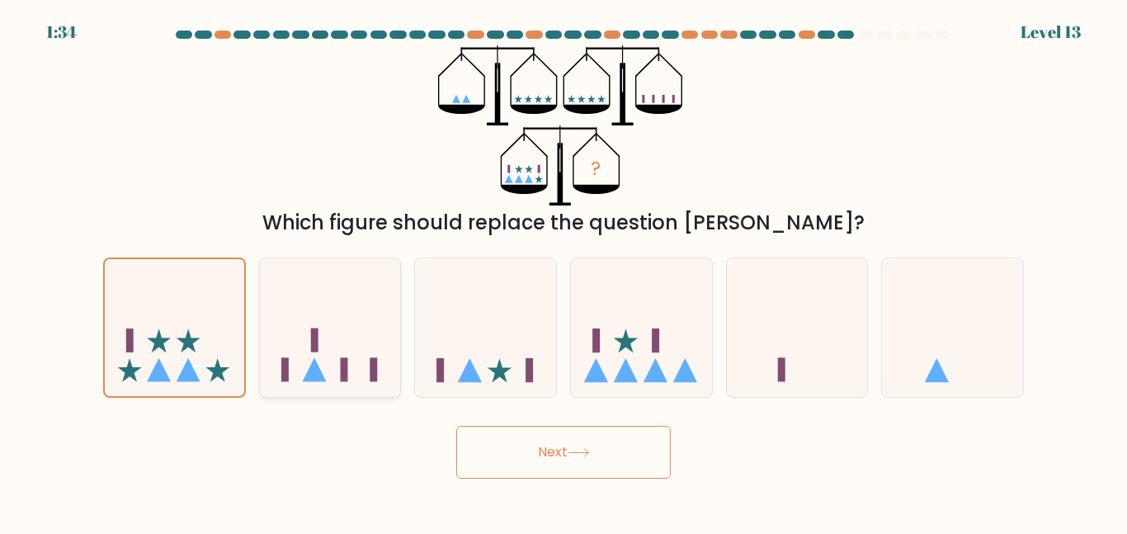
radio input "true"
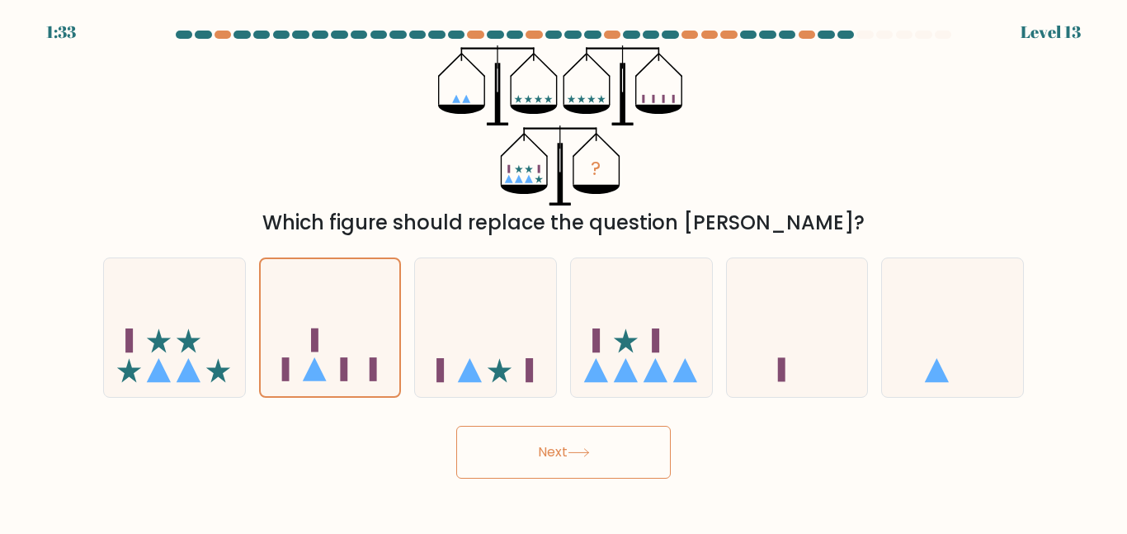
click at [505, 450] on button "Next" at bounding box center [563, 452] width 215 height 53
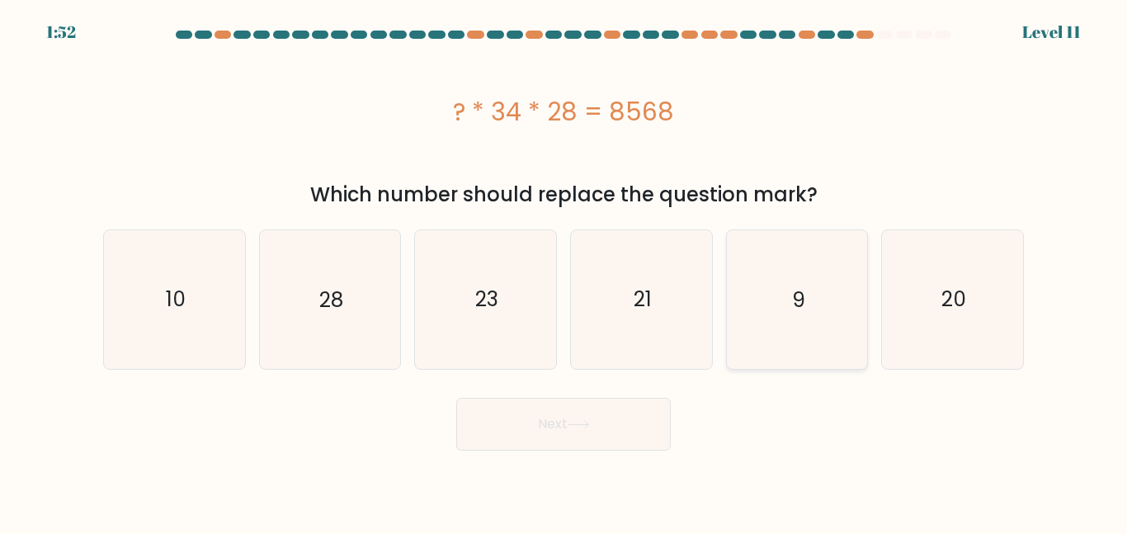
click at [808, 240] on icon "9" at bounding box center [797, 299] width 138 height 138
click at [564, 267] on input "e. 9" at bounding box center [564, 269] width 1 height 4
radio input "true"
click at [550, 432] on button "Next" at bounding box center [563, 424] width 215 height 53
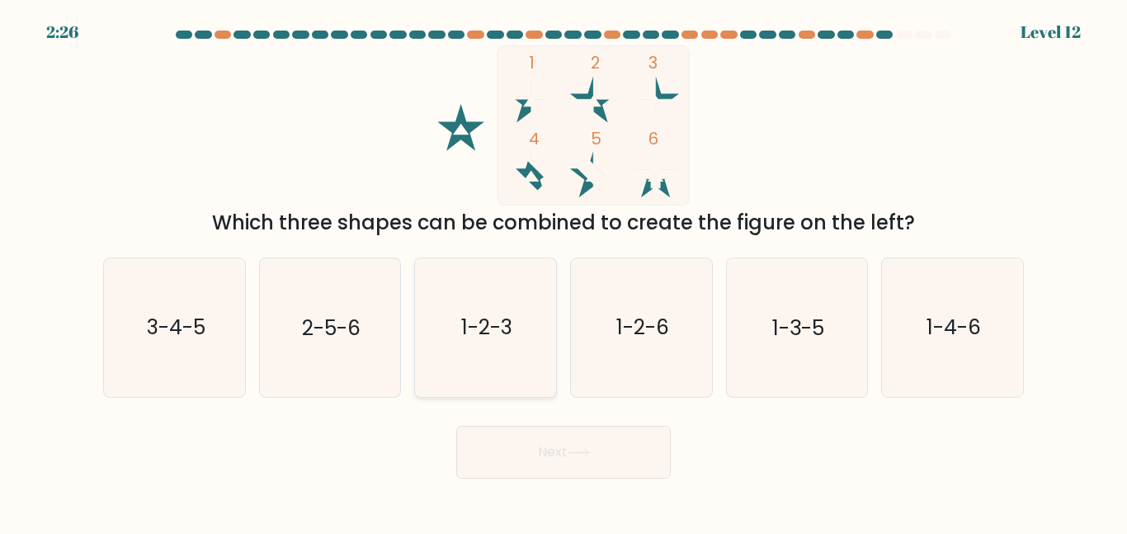
click at [519, 283] on icon "1-2-3" at bounding box center [486, 327] width 138 height 138
click at [564, 271] on input "c. 1-2-3" at bounding box center [564, 269] width 1 height 4
radio input "true"
click at [531, 453] on button "Next" at bounding box center [563, 452] width 215 height 53
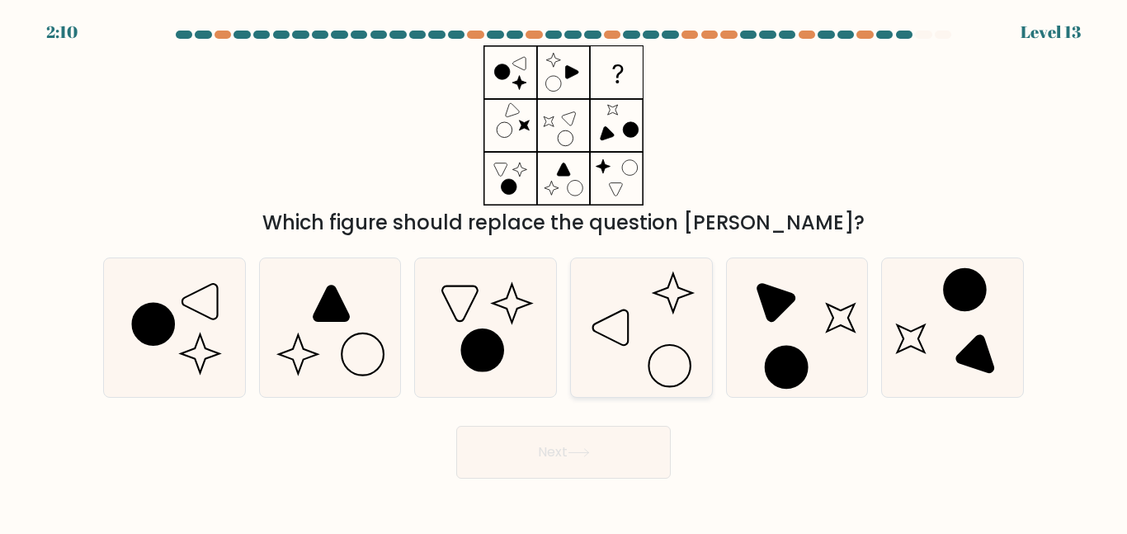
click at [656, 328] on icon at bounding box center [642, 327] width 138 height 138
click at [564, 271] on input "d." at bounding box center [564, 269] width 1 height 4
radio input "true"
click at [598, 451] on button "Next" at bounding box center [563, 452] width 215 height 53
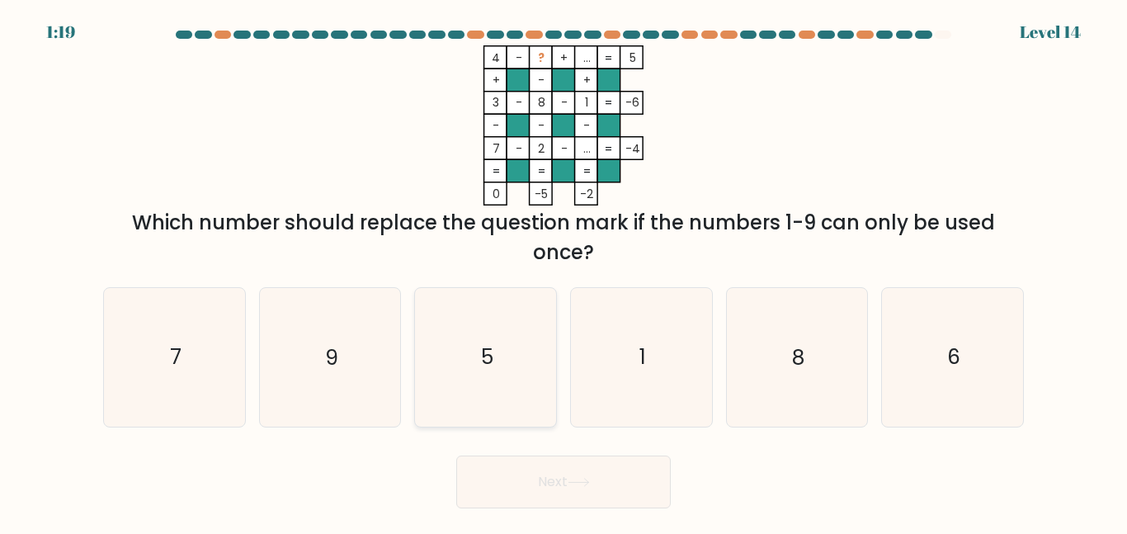
click at [441, 330] on icon "5" at bounding box center [486, 357] width 138 height 138
click at [564, 271] on input "c. 5" at bounding box center [564, 269] width 1 height 4
radio input "true"
click at [531, 500] on button "Next" at bounding box center [563, 482] width 215 height 53
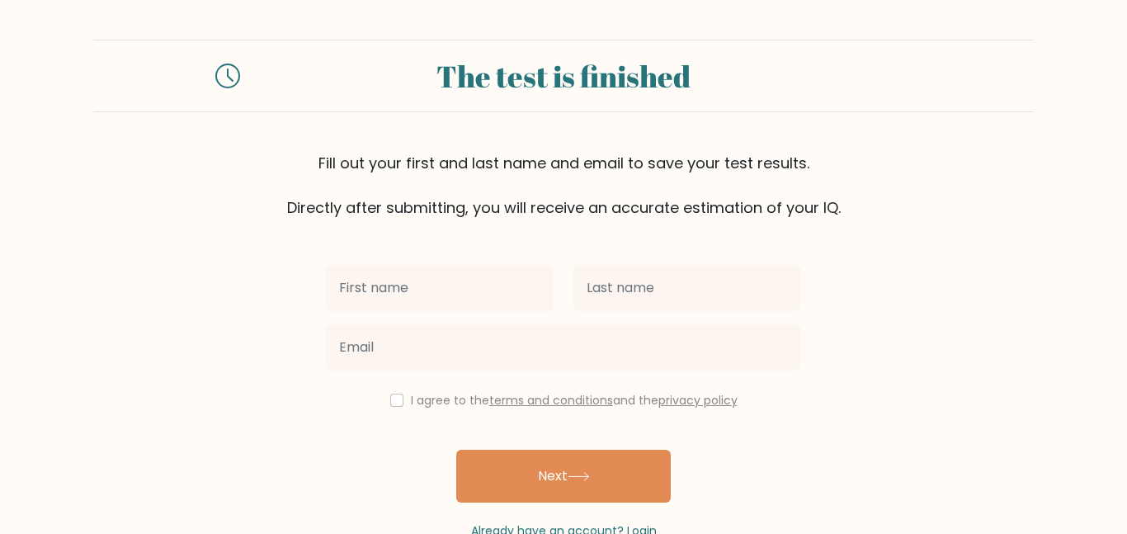
scroll to position [45, 0]
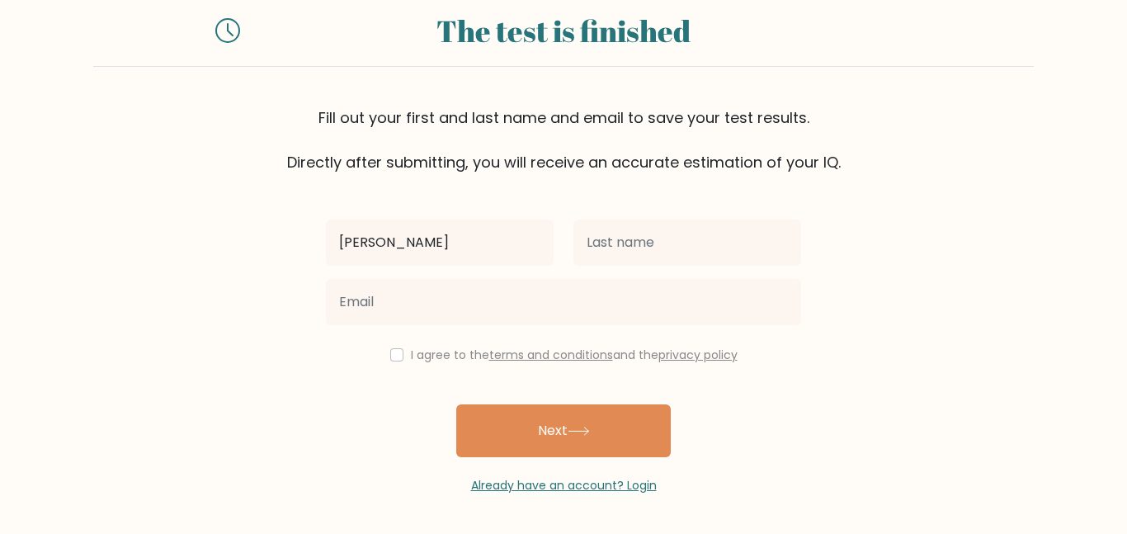
type input "[PERSON_NAME]"
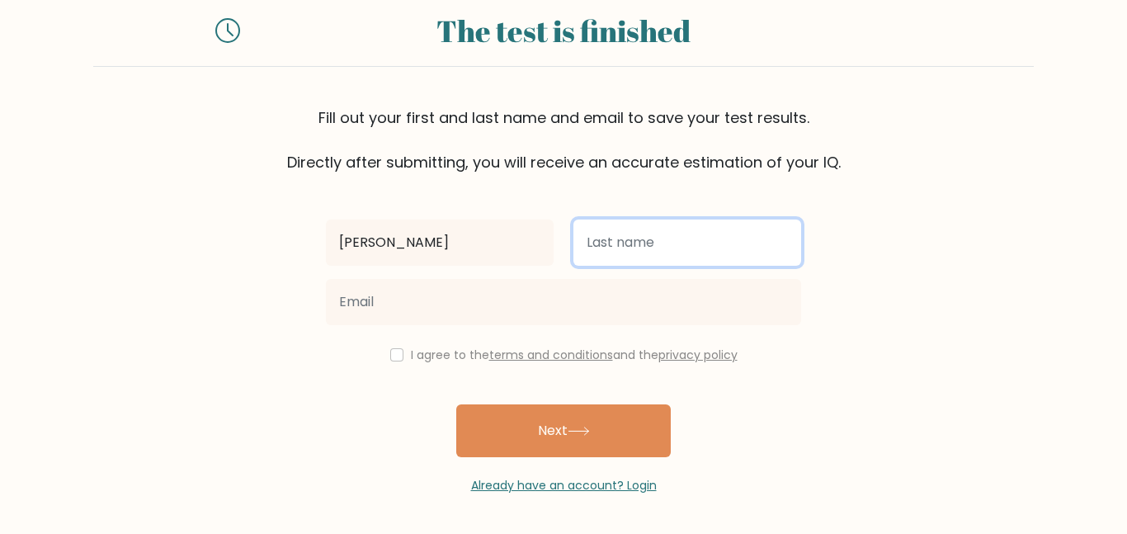
click at [736, 255] on input "text" at bounding box center [688, 243] width 228 height 46
type input "n"
type input "nooo"
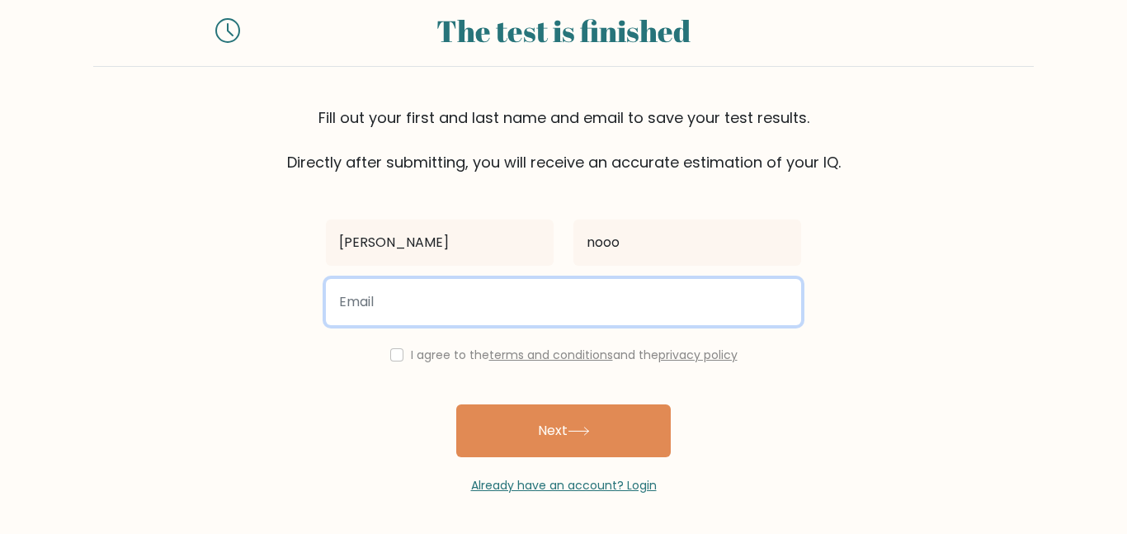
click at [385, 304] on input "email" at bounding box center [563, 302] width 475 height 46
type input "hehehehehe@gmail.wcs.edu"
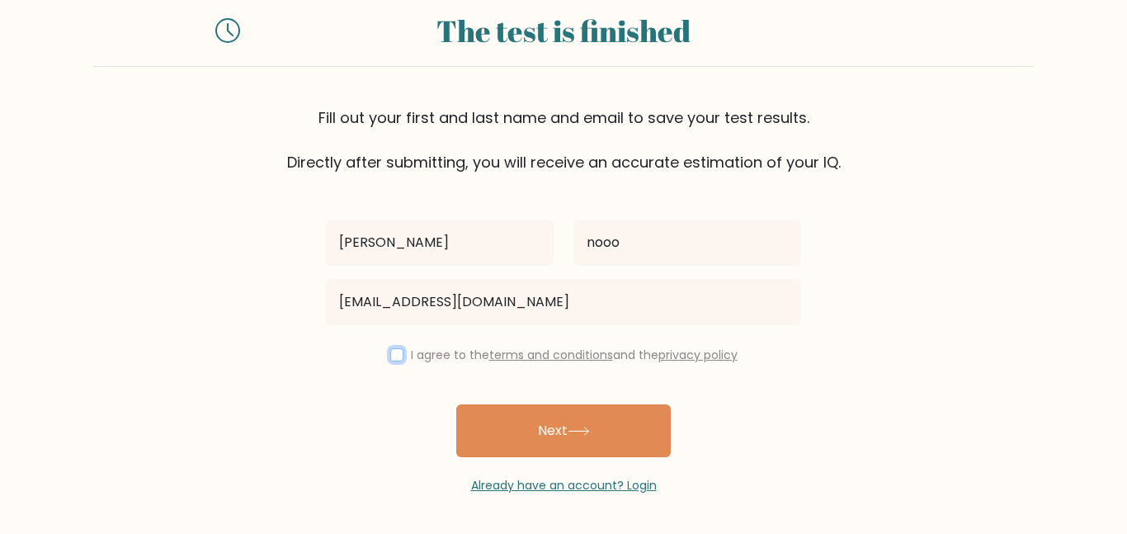
click at [396, 353] on input "checkbox" at bounding box center [396, 354] width 13 height 13
checkbox input "true"
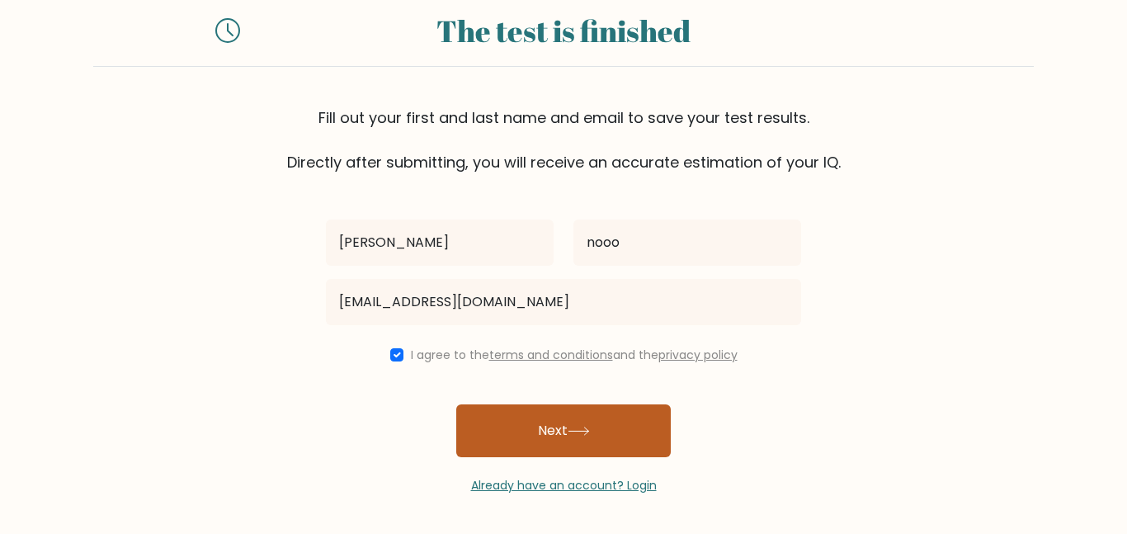
click at [499, 440] on button "Next" at bounding box center [563, 430] width 215 height 53
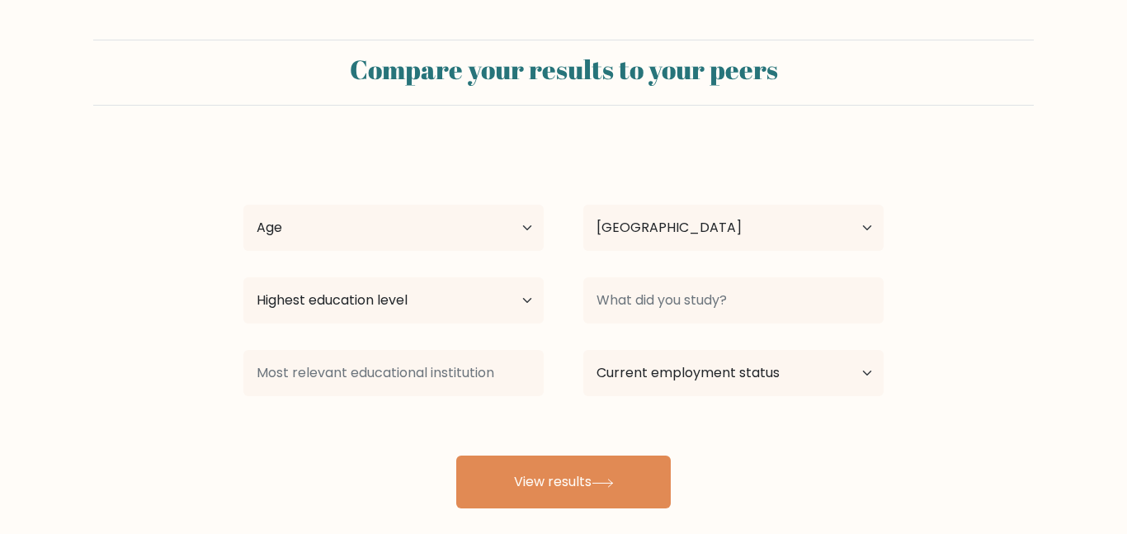
select select "US"
click at [492, 237] on select "Age Under 18 years old 18-24 years old 25-34 years old 35-44 years old 45-54 ye…" at bounding box center [393, 228] width 300 height 46
select select "min_18"
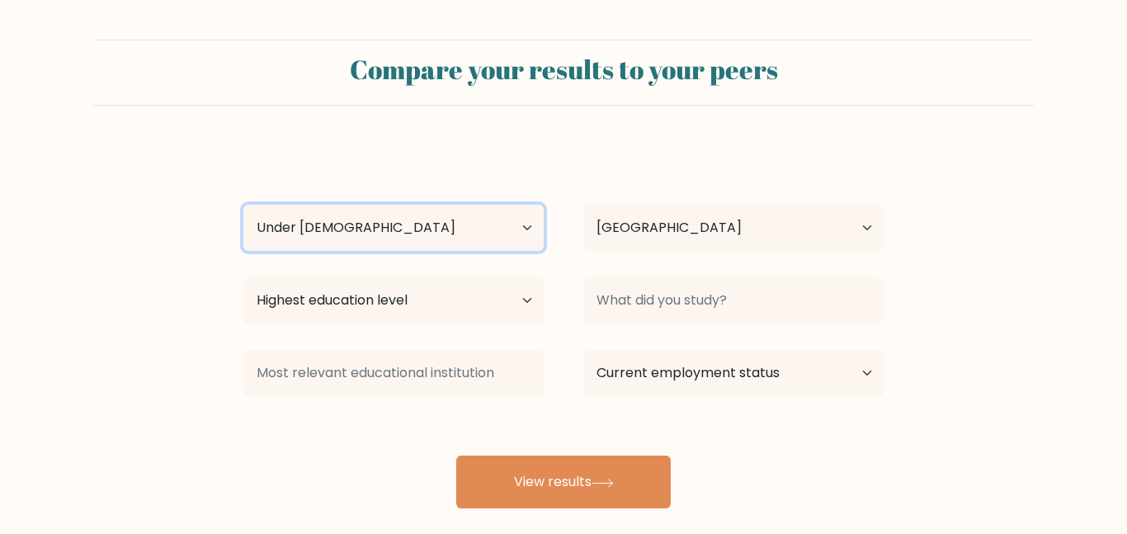
click at [243, 205] on select "Age Under 18 years old 18-24 years old 25-34 years old 35-44 years old 45-54 ye…" at bounding box center [393, 228] width 300 height 46
click at [432, 229] on select "Age Under 18 years old 18-24 years old 25-34 years old 35-44 years old 45-54 ye…" at bounding box center [393, 228] width 300 height 46
click at [243, 205] on select "Age Under 18 years old 18-24 years old 25-34 years old 35-44 years old 45-54 ye…" at bounding box center [393, 228] width 300 height 46
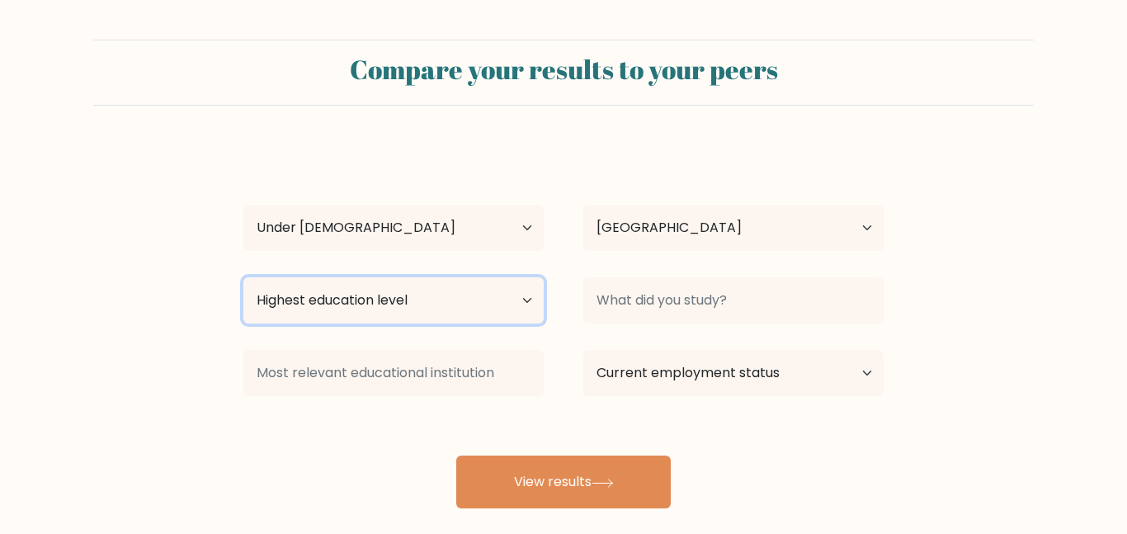
click at [430, 299] on select "Highest education level No schooling Primary Lower Secondary Upper Secondary Oc…" at bounding box center [393, 300] width 300 height 46
click at [243, 277] on select "Highest education level No schooling Primary Lower Secondary Upper Secondary Oc…" at bounding box center [393, 300] width 300 height 46
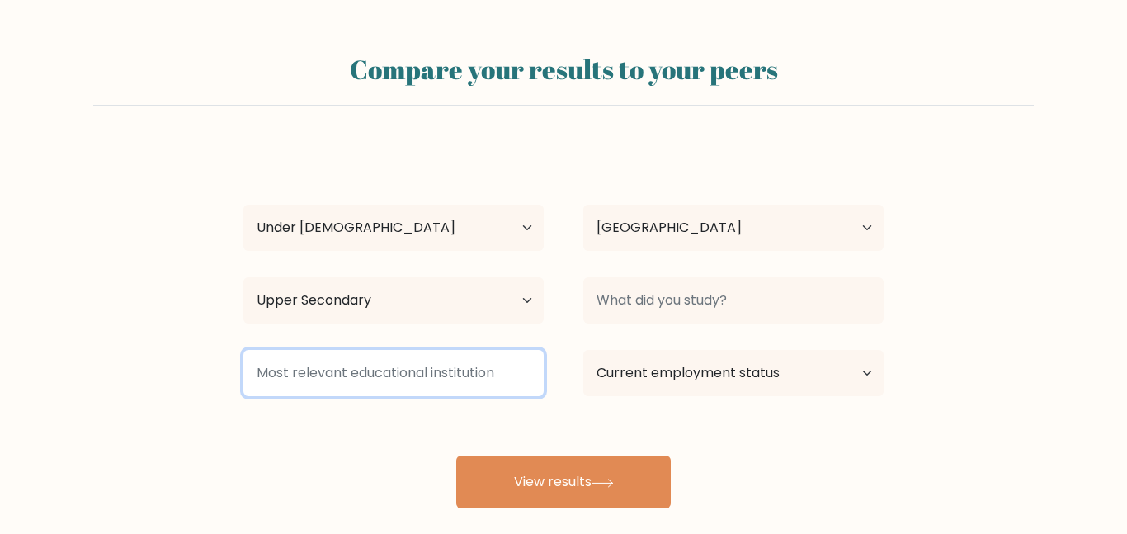
click at [401, 384] on input at bounding box center [393, 373] width 300 height 46
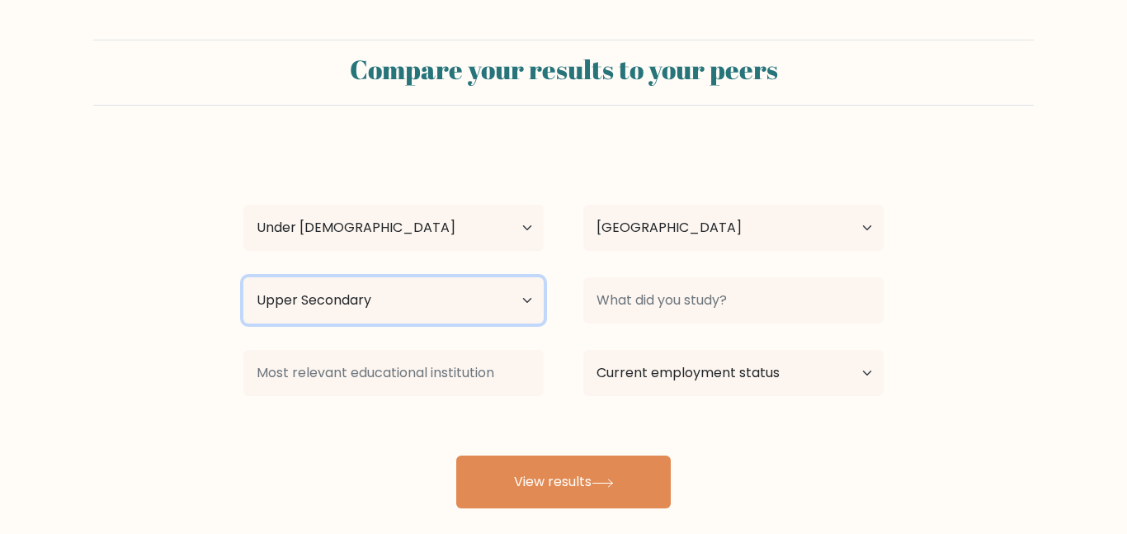
click at [380, 311] on select "Highest education level No schooling Primary Lower Secondary Upper Secondary Oc…" at bounding box center [393, 300] width 300 height 46
select select "lower_secondary"
click at [243, 277] on select "Highest education level No schooling Primary Lower Secondary Upper Secondary Oc…" at bounding box center [393, 300] width 300 height 46
click at [371, 300] on select "Highest education level No schooling Primary Lower Secondary Upper Secondary Oc…" at bounding box center [393, 300] width 300 height 46
click at [362, 404] on div "sara nooo Age Under 18 years old 18-24 years old 25-34 years old 35-44 years ol…" at bounding box center [564, 326] width 660 height 363
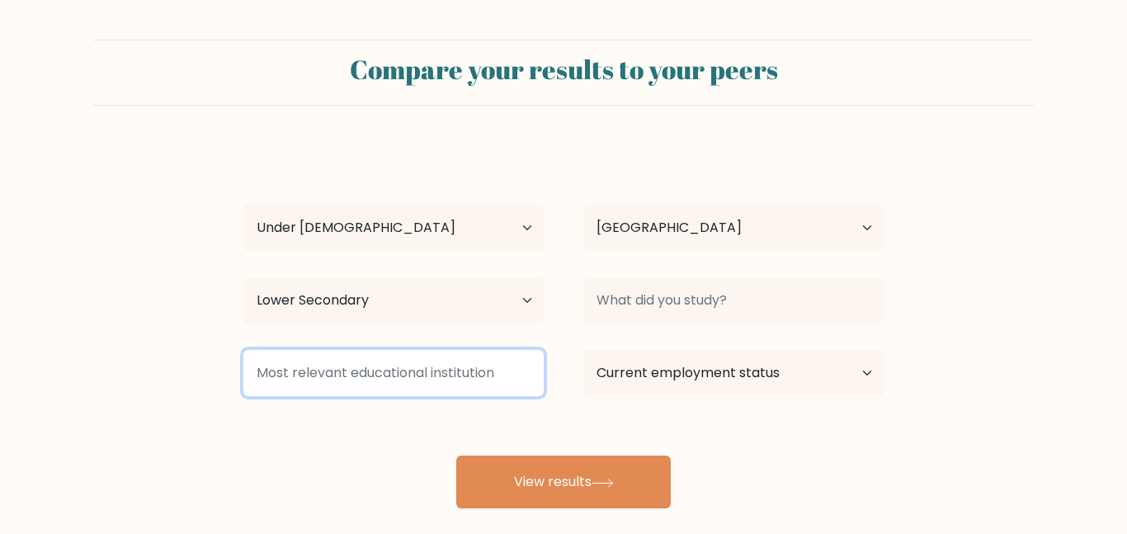
click at [367, 375] on input at bounding box center [393, 373] width 300 height 46
type input "hehe"
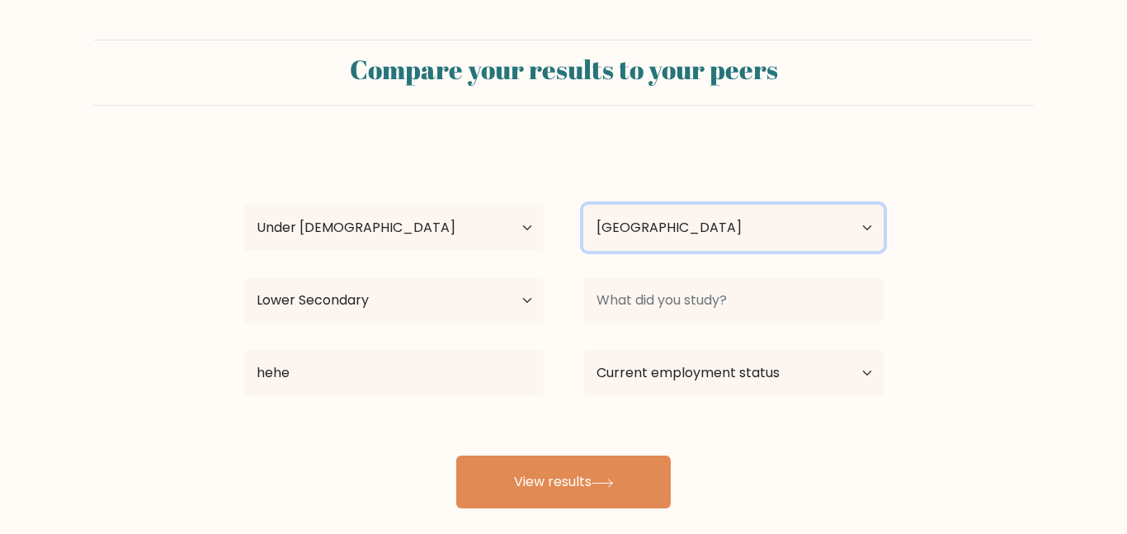
click at [632, 231] on select "Country Afghanistan Albania Algeria American Samoa Andorra Angola Anguilla Anta…" at bounding box center [733, 228] width 300 height 46
click at [947, 274] on form "Compare your results to your peers sara nooo Age Under 18 years old 18-24 years…" at bounding box center [563, 274] width 1127 height 469
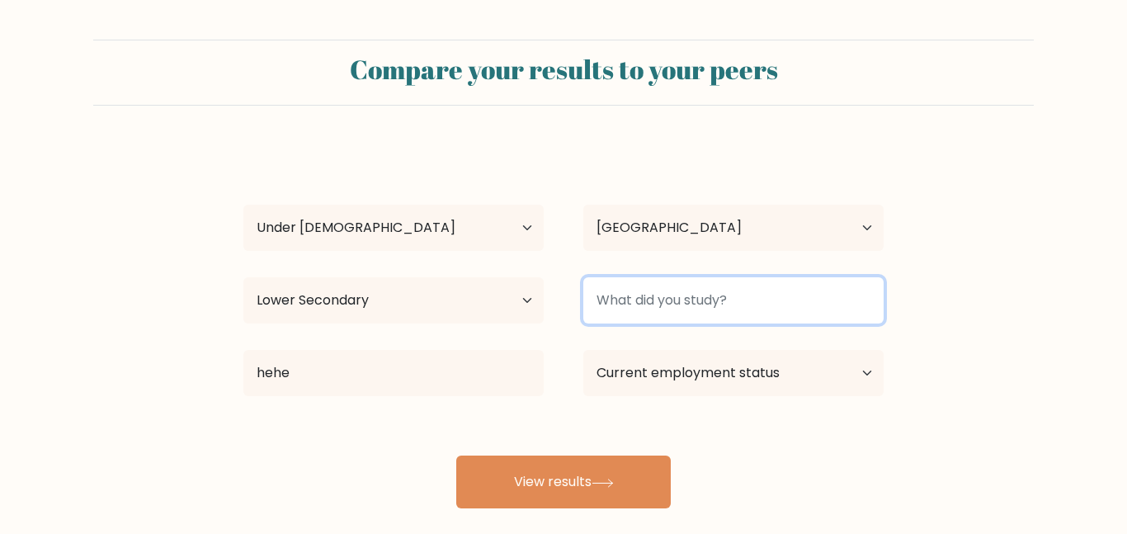
click at [756, 310] on input at bounding box center [733, 300] width 300 height 46
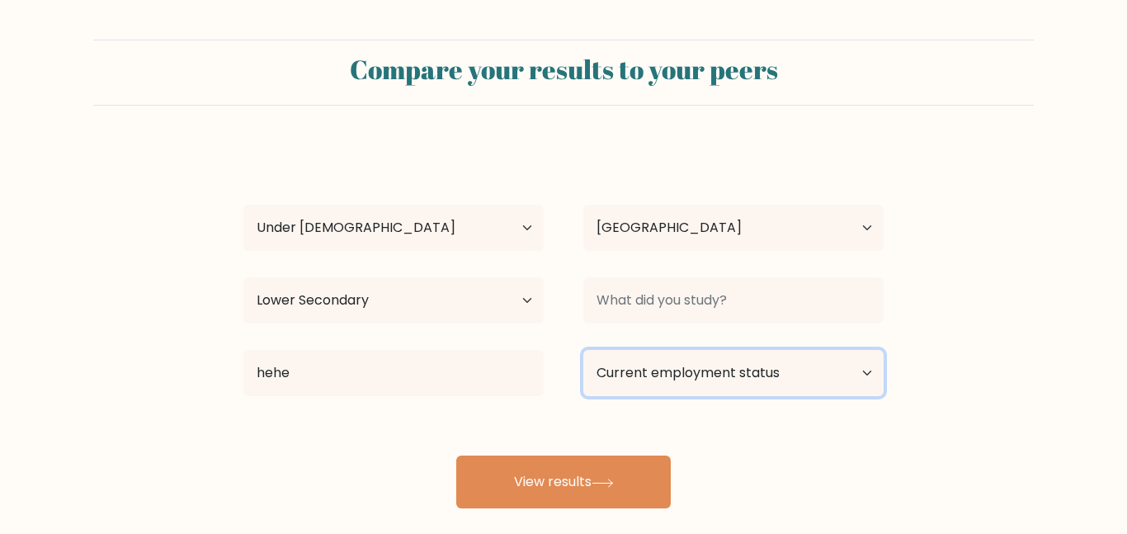
click at [741, 376] on select "Current employment status Employed Student Retired Other / prefer not to answer" at bounding box center [733, 373] width 300 height 46
select select "student"
click at [583, 350] on select "Current employment status Employed Student Retired Other / prefer not to answer" at bounding box center [733, 373] width 300 height 46
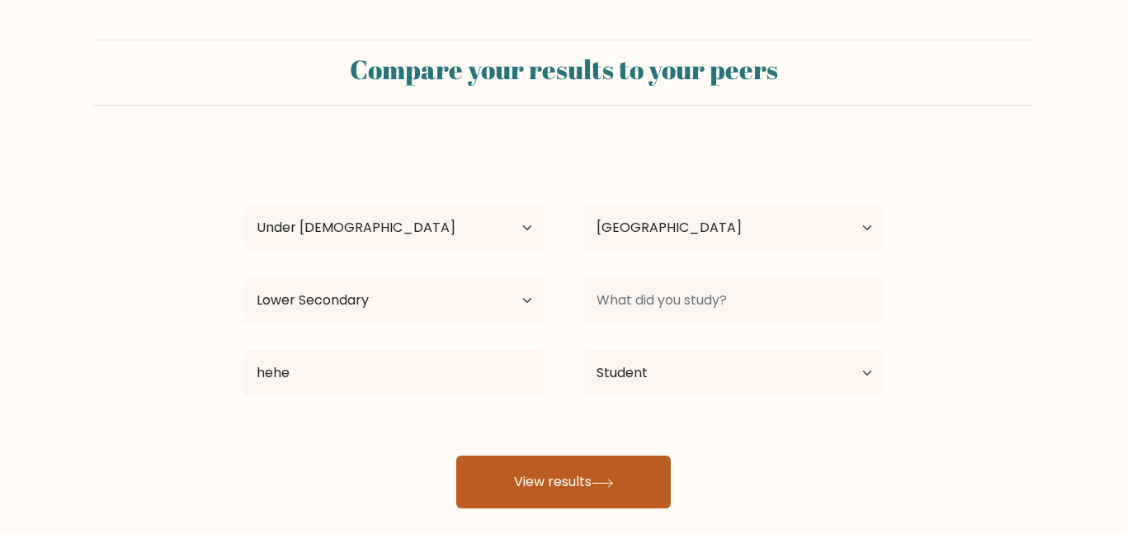
click at [599, 479] on icon at bounding box center [603, 483] width 22 height 9
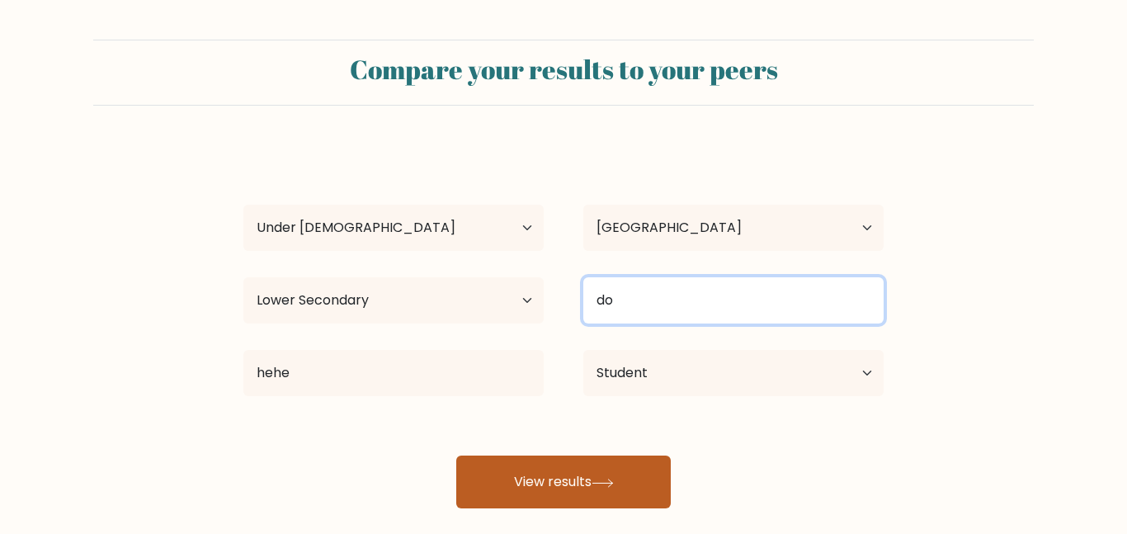
type input "doc"
